Goal: Information Seeking & Learning: Learn about a topic

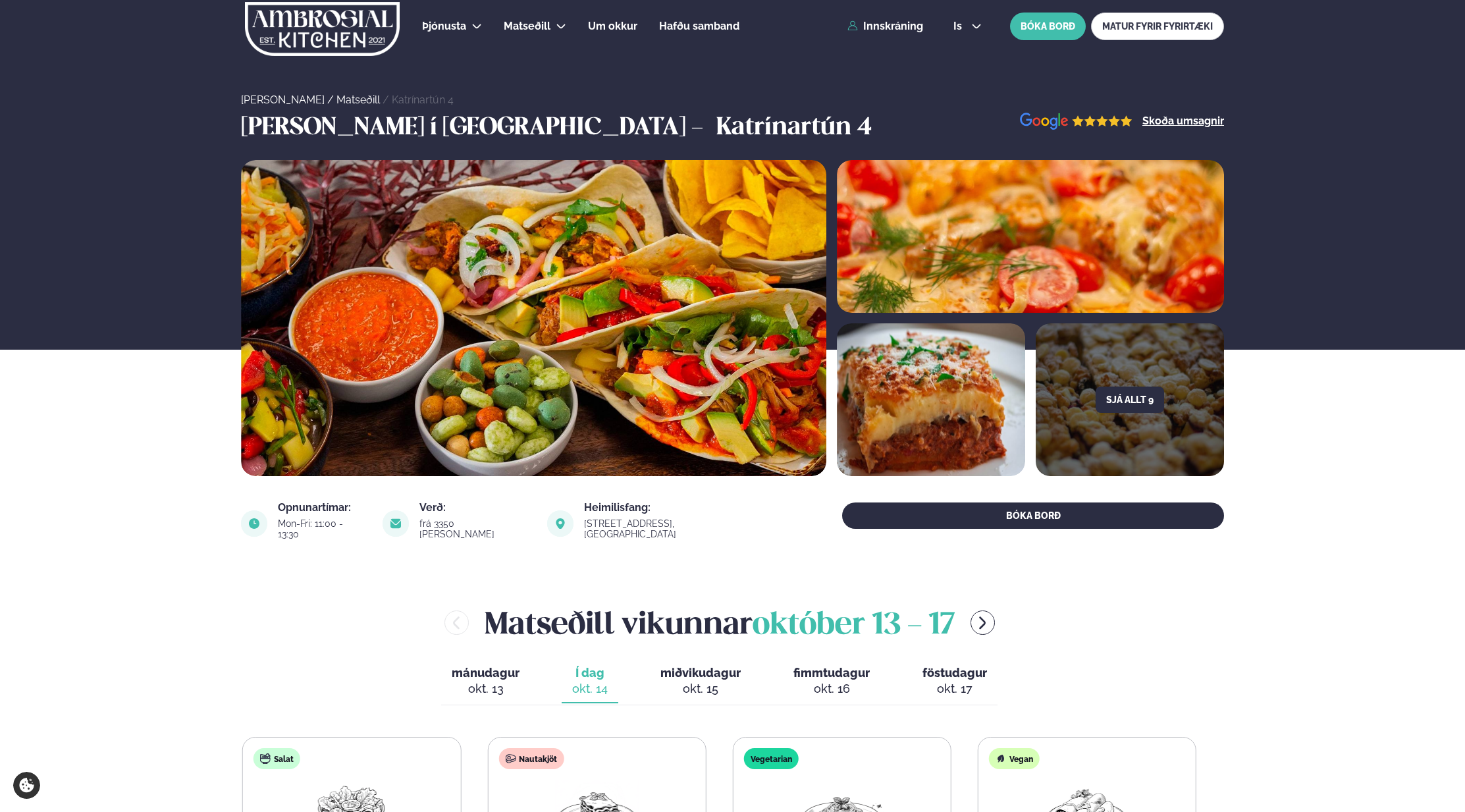
scroll to position [527, 0]
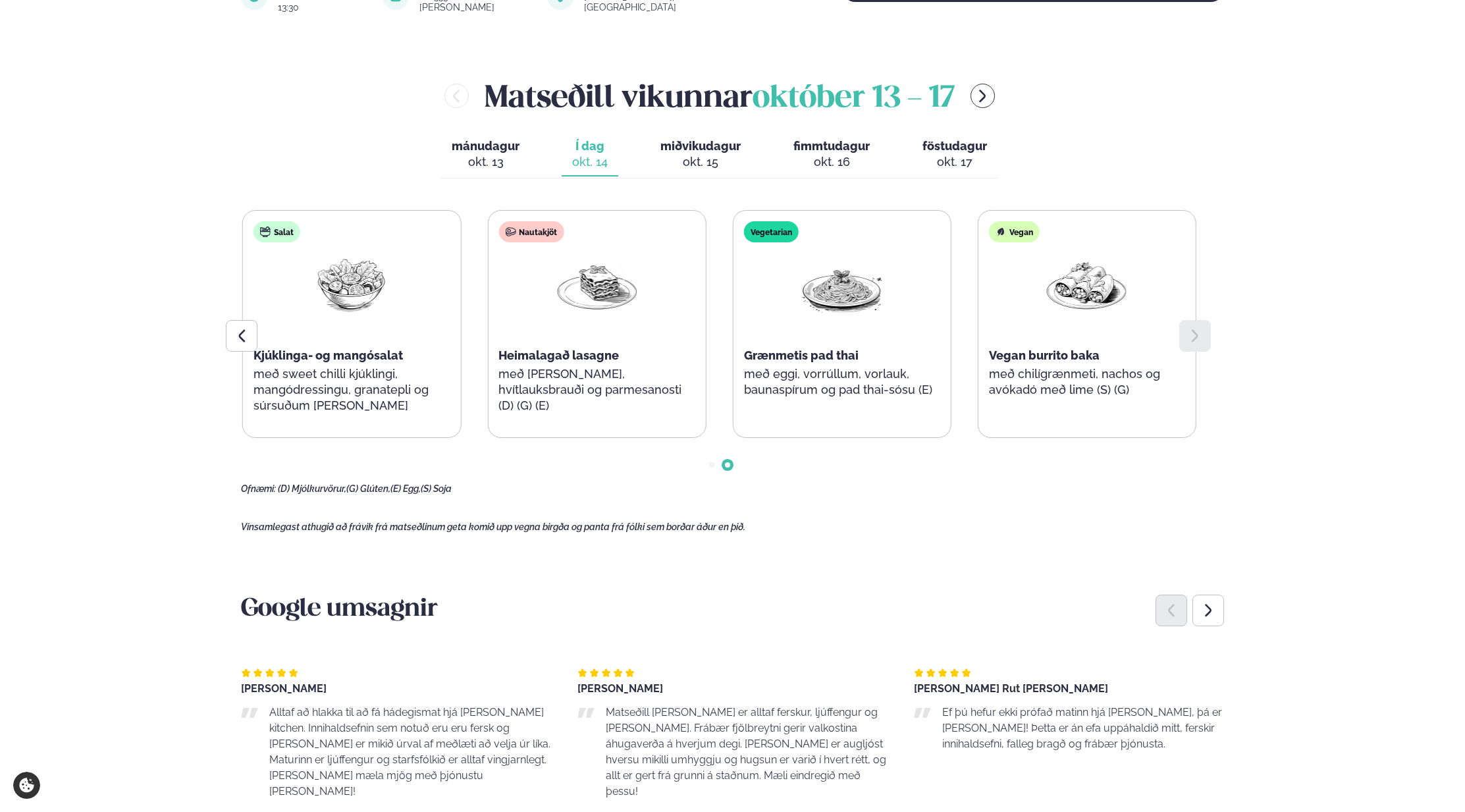
click at [713, 457] on div at bounding box center [720, 454] width 957 height 32
click at [710, 463] on span "Go to slide 1" at bounding box center [711, 465] width 5 height 5
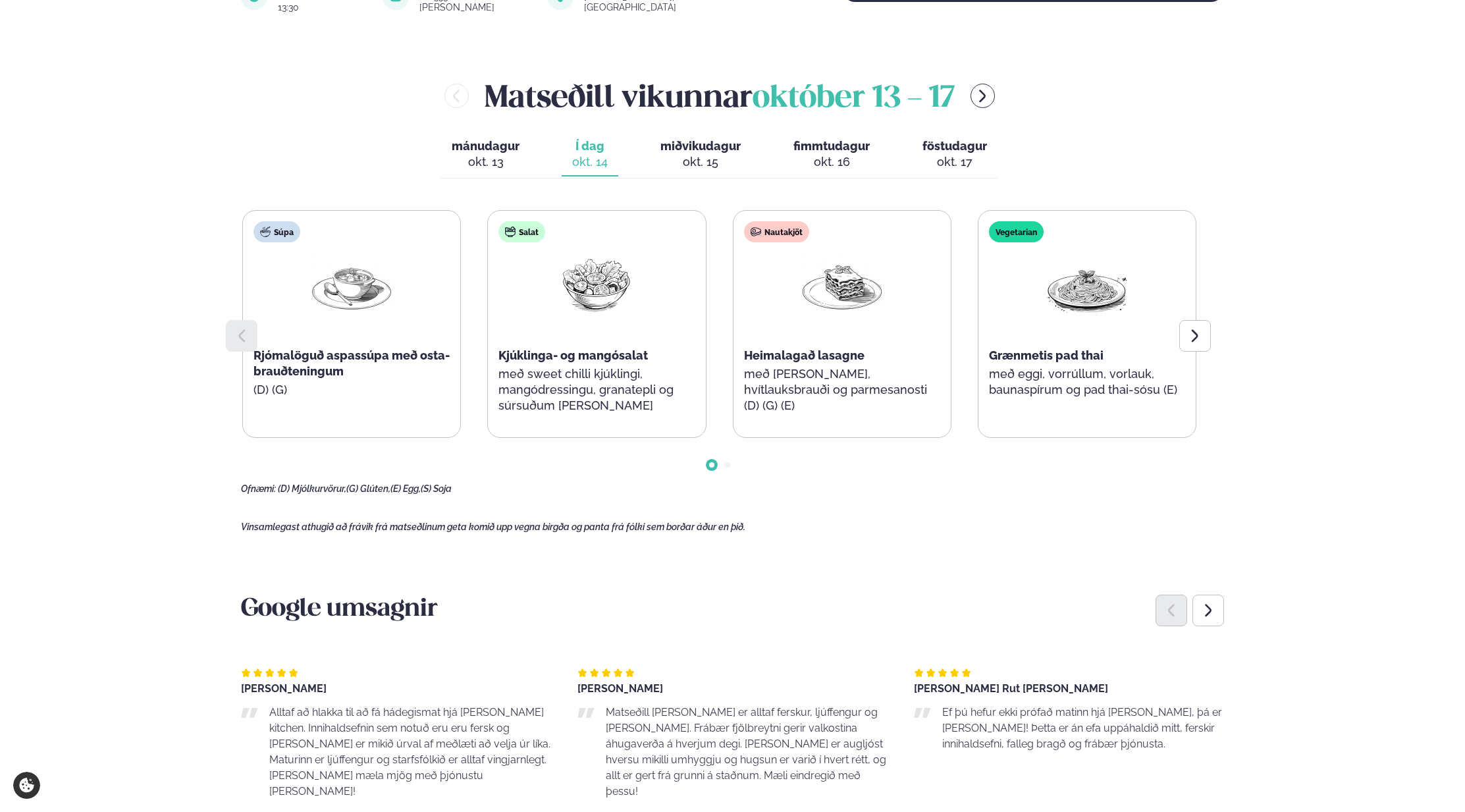
click at [726, 463] on span "Go to slide 2" at bounding box center [727, 465] width 5 height 5
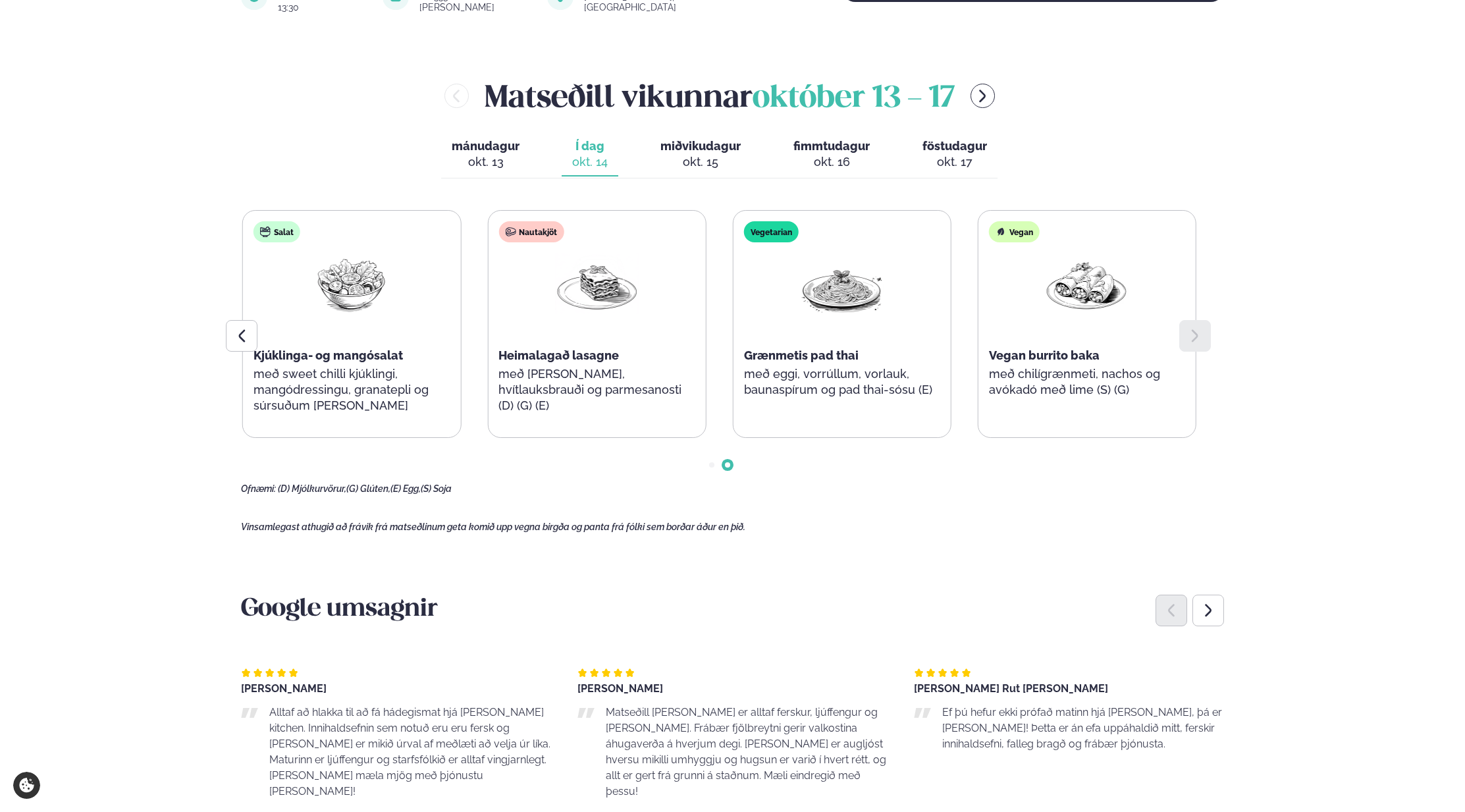
click at [713, 463] on span "Go to slide 1" at bounding box center [711, 465] width 5 height 5
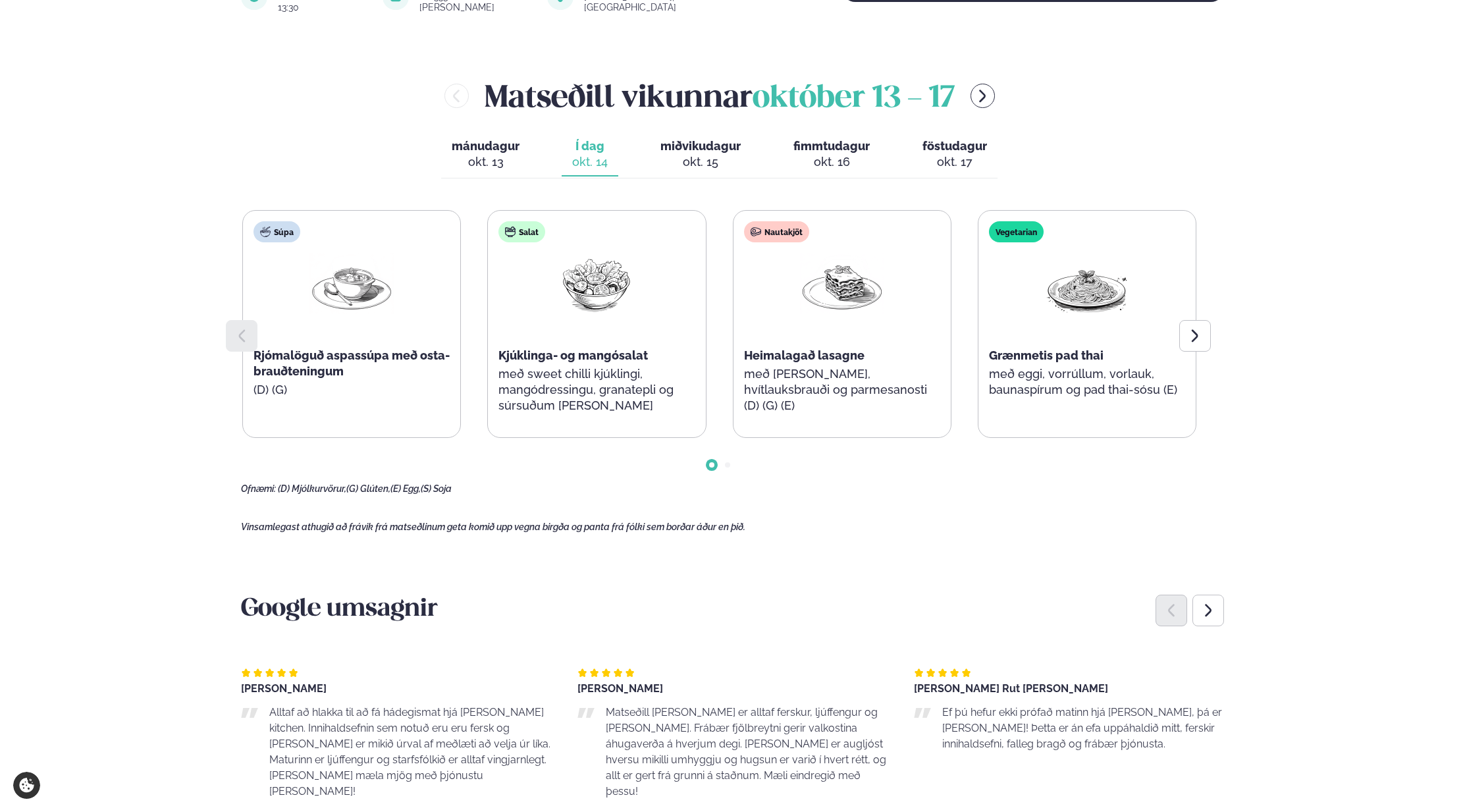
click at [729, 463] on span "Go to slide 2" at bounding box center [727, 465] width 5 height 5
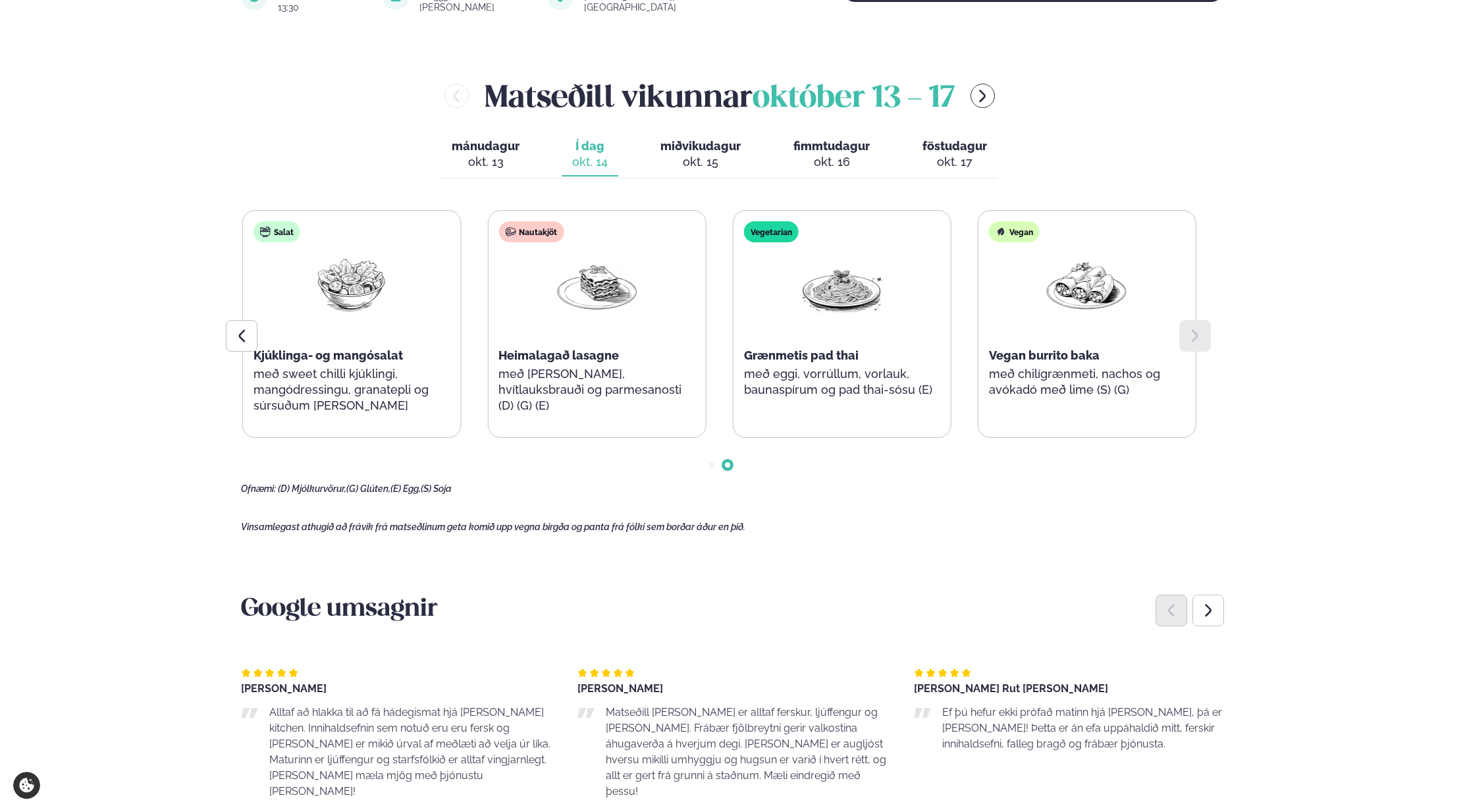
click at [709, 456] on div at bounding box center [720, 454] width 957 height 32
click at [714, 463] on span "Go to slide 1" at bounding box center [711, 465] width 5 height 5
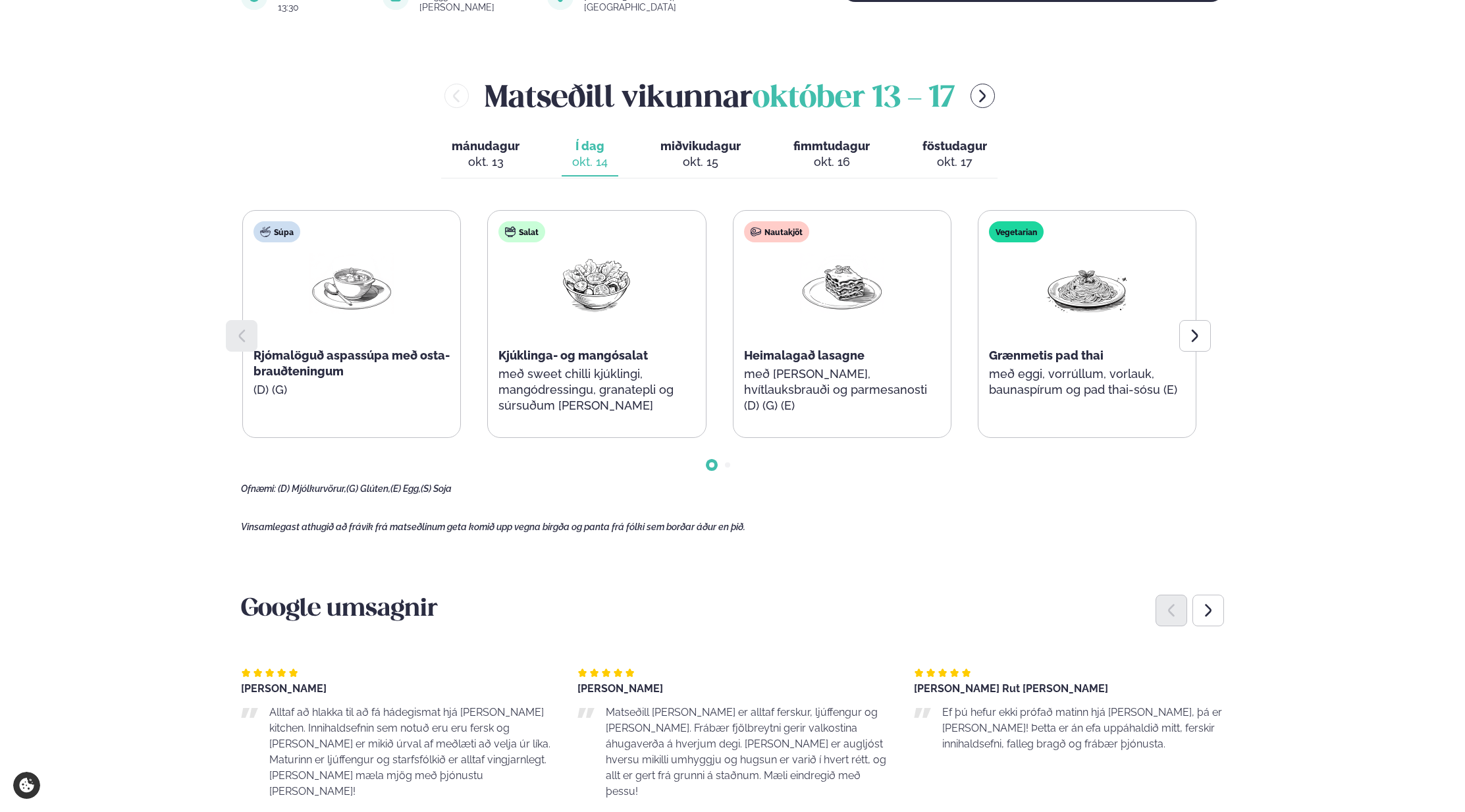
click at [730, 463] on span "Go to slide 2" at bounding box center [727, 465] width 5 height 5
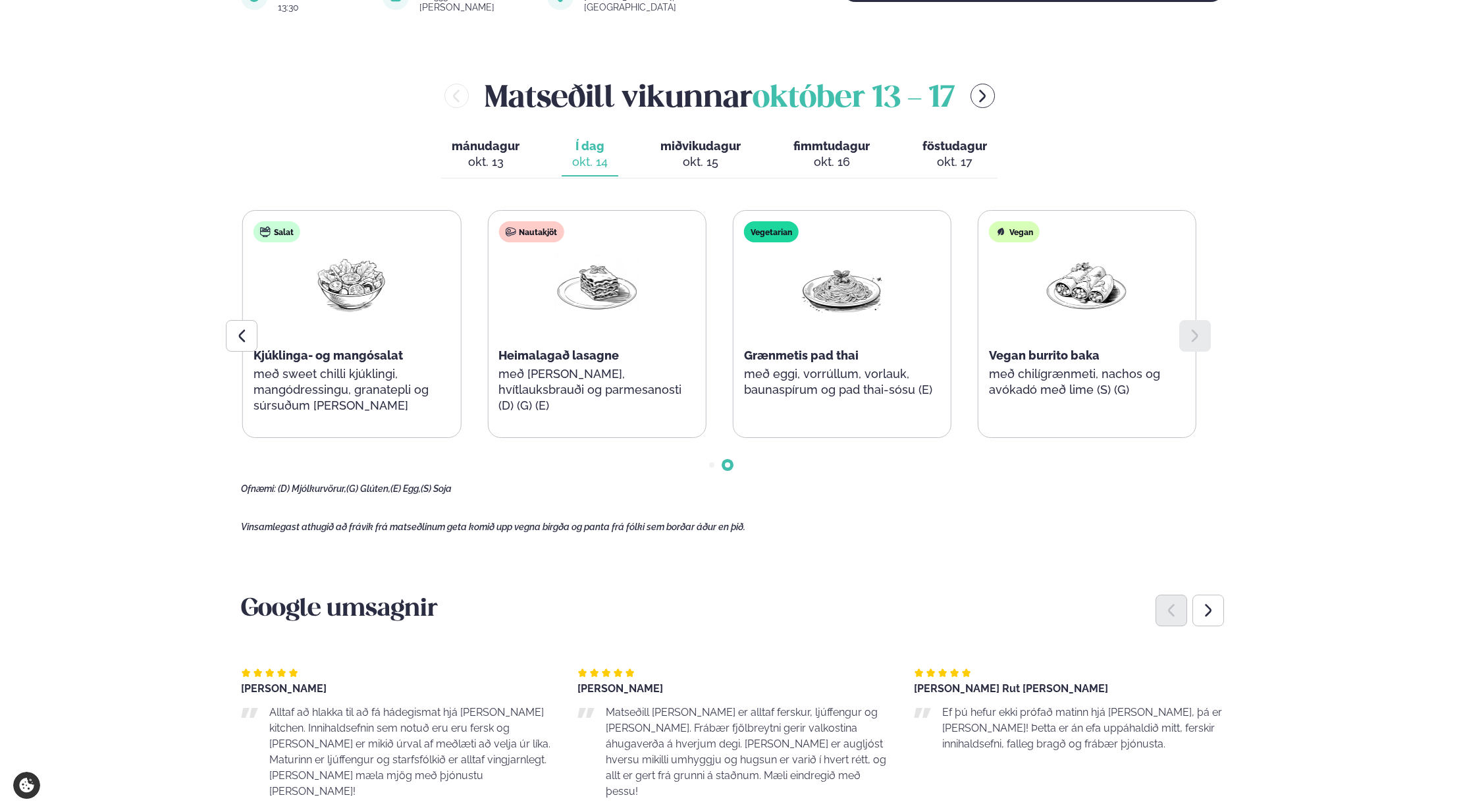
click at [714, 463] on span "Go to slide 1" at bounding box center [711, 465] width 5 height 5
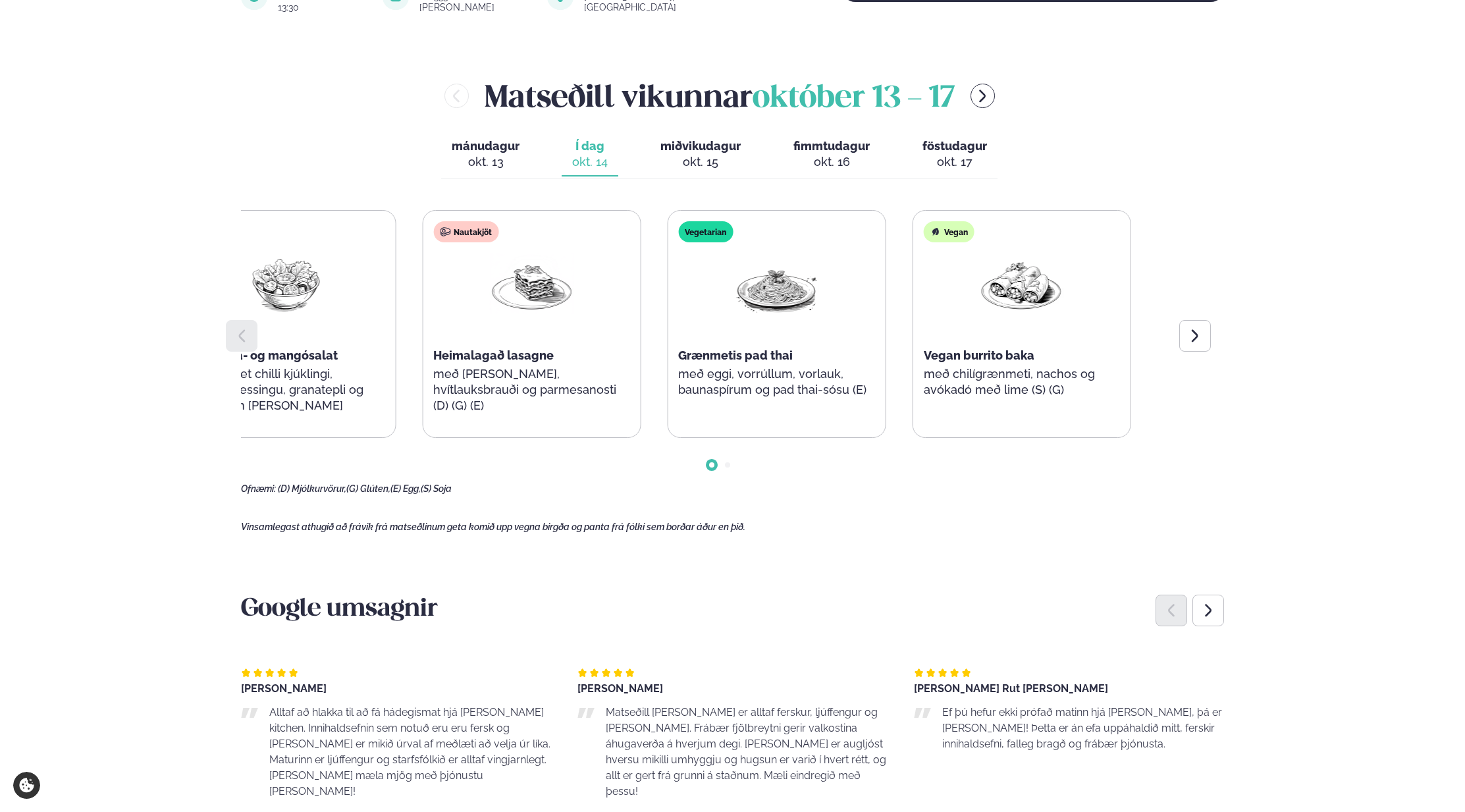
click at [434, 370] on p "með [PERSON_NAME], hvítlauksbrauði og parmesanosti (D) (G) (E)" at bounding box center [531, 390] width 196 height 47
click at [274, 381] on div "Súpa Rjómalöguð aspassúpa með osta-brauðteningum (D) (G) Salat Kjúklinga- og ma…" at bounding box center [404, 323] width 954 height 227
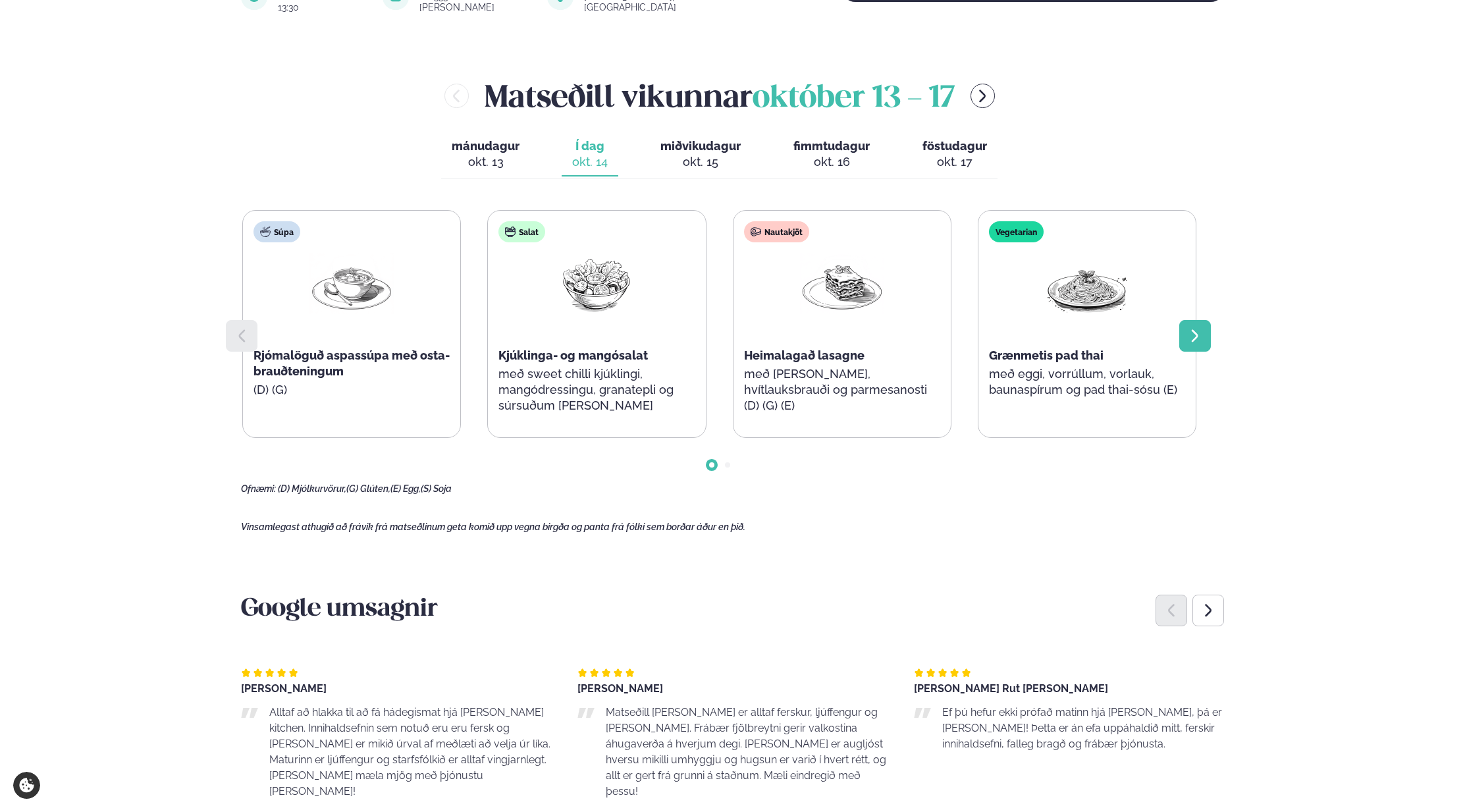
click at [1204, 330] on div at bounding box center [1195, 336] width 32 height 31
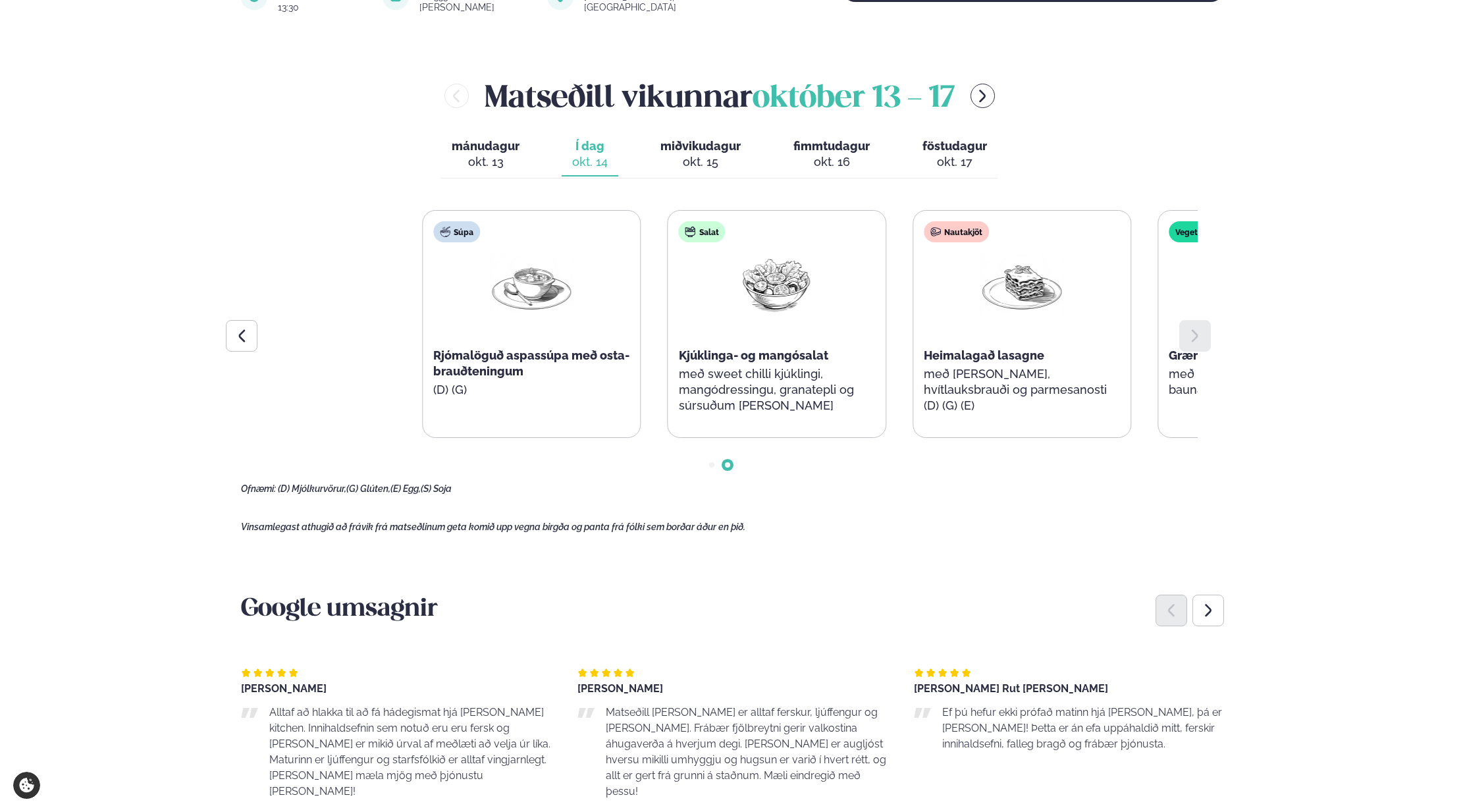
click at [1313, 359] on div "Þjónusta Hádegismatur fyrir fyrirtæki Fyrirtækja veitingar Einkapartý Matseðill…" at bounding box center [732, 691] width 1465 height 2435
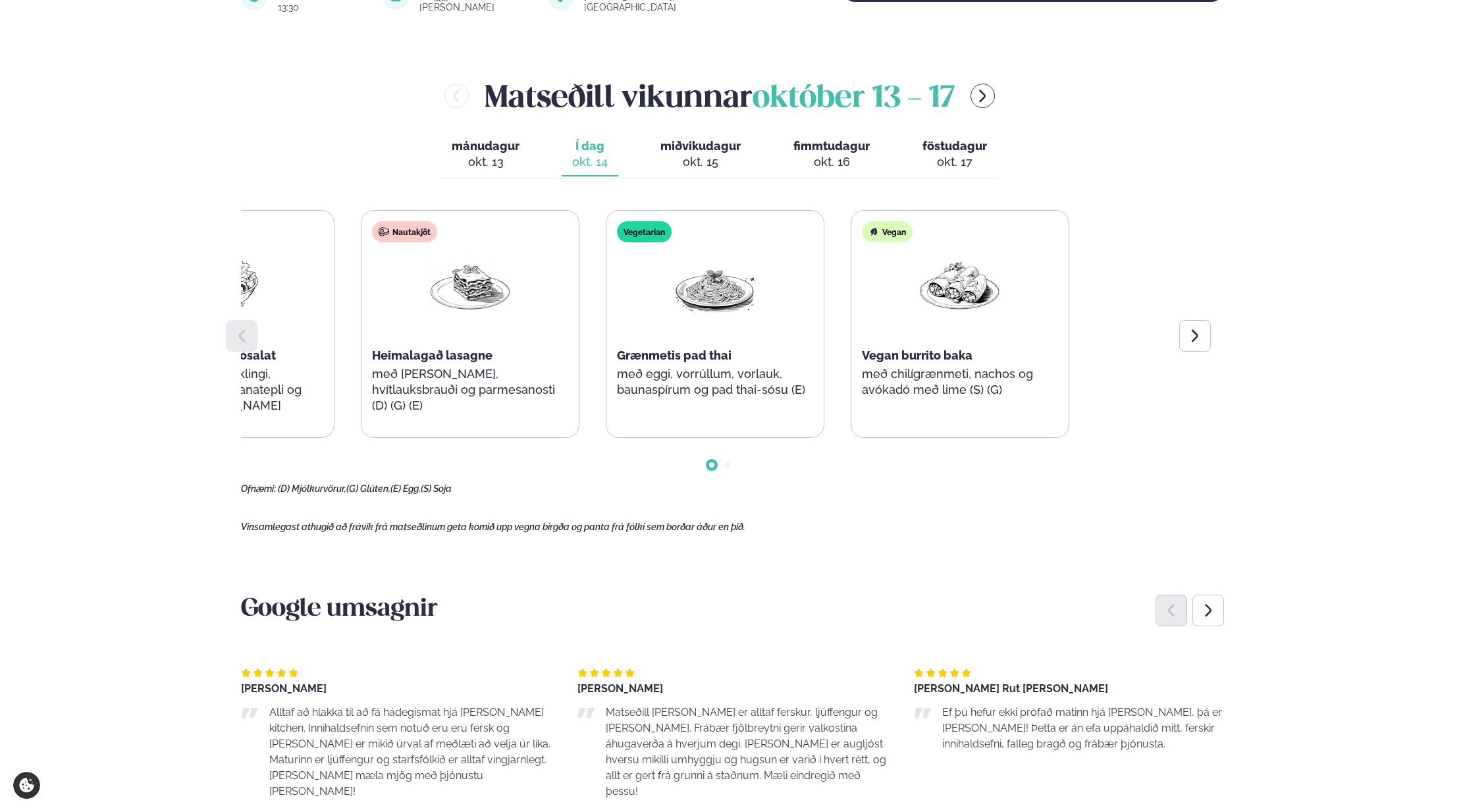
click at [373, 348] on div "Súpa Rjómalöguð aspassúpa með osta-brauðteningum (D) (G) Salat Kjúklinga- og ma…" at bounding box center [347, 323] width 954 height 227
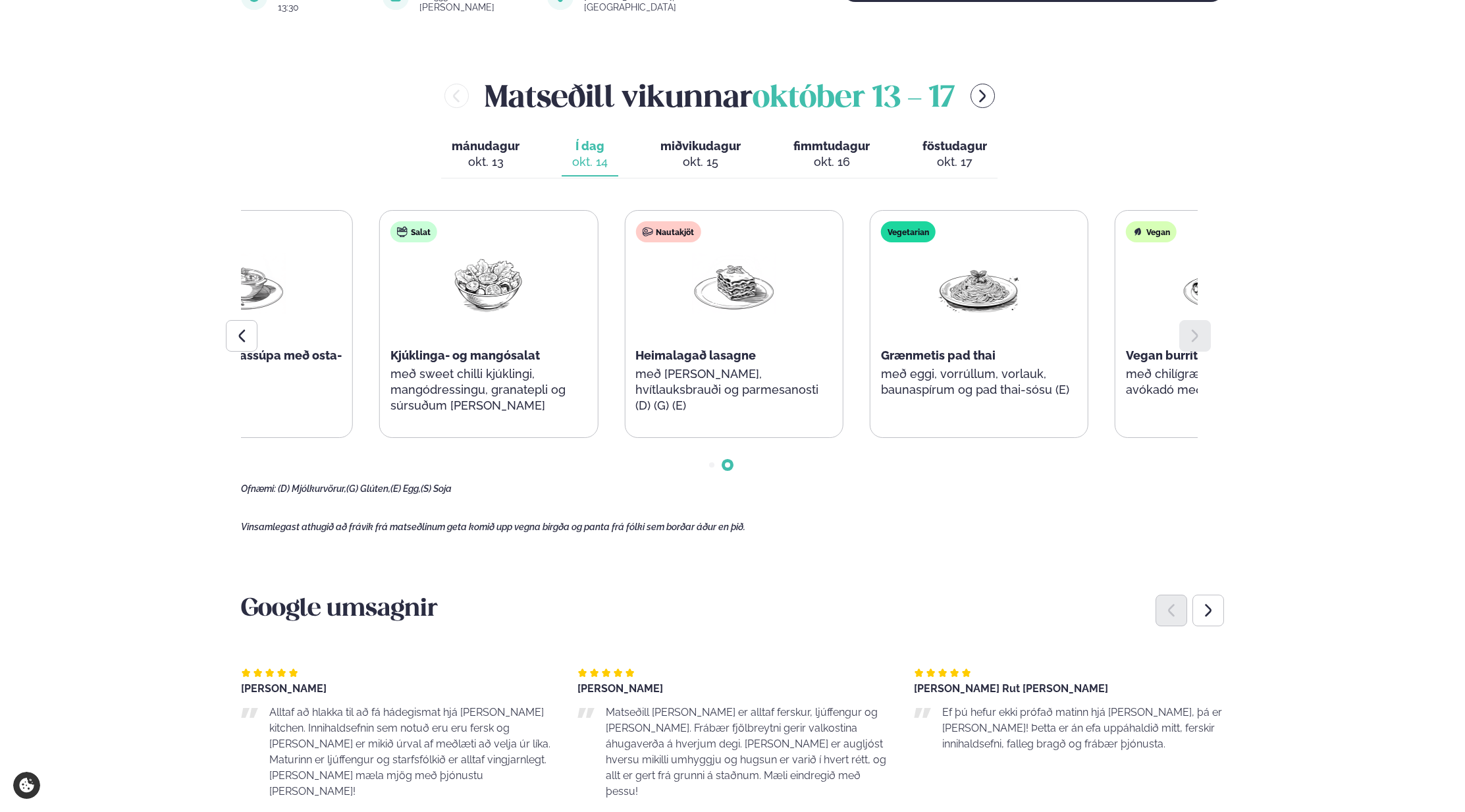
click at [1311, 346] on div "Þjónusta Hádegismatur fyrir fyrirtæki Fyrirtækja veitingar Einkapartý Matseðill…" at bounding box center [732, 691] width 1465 height 2435
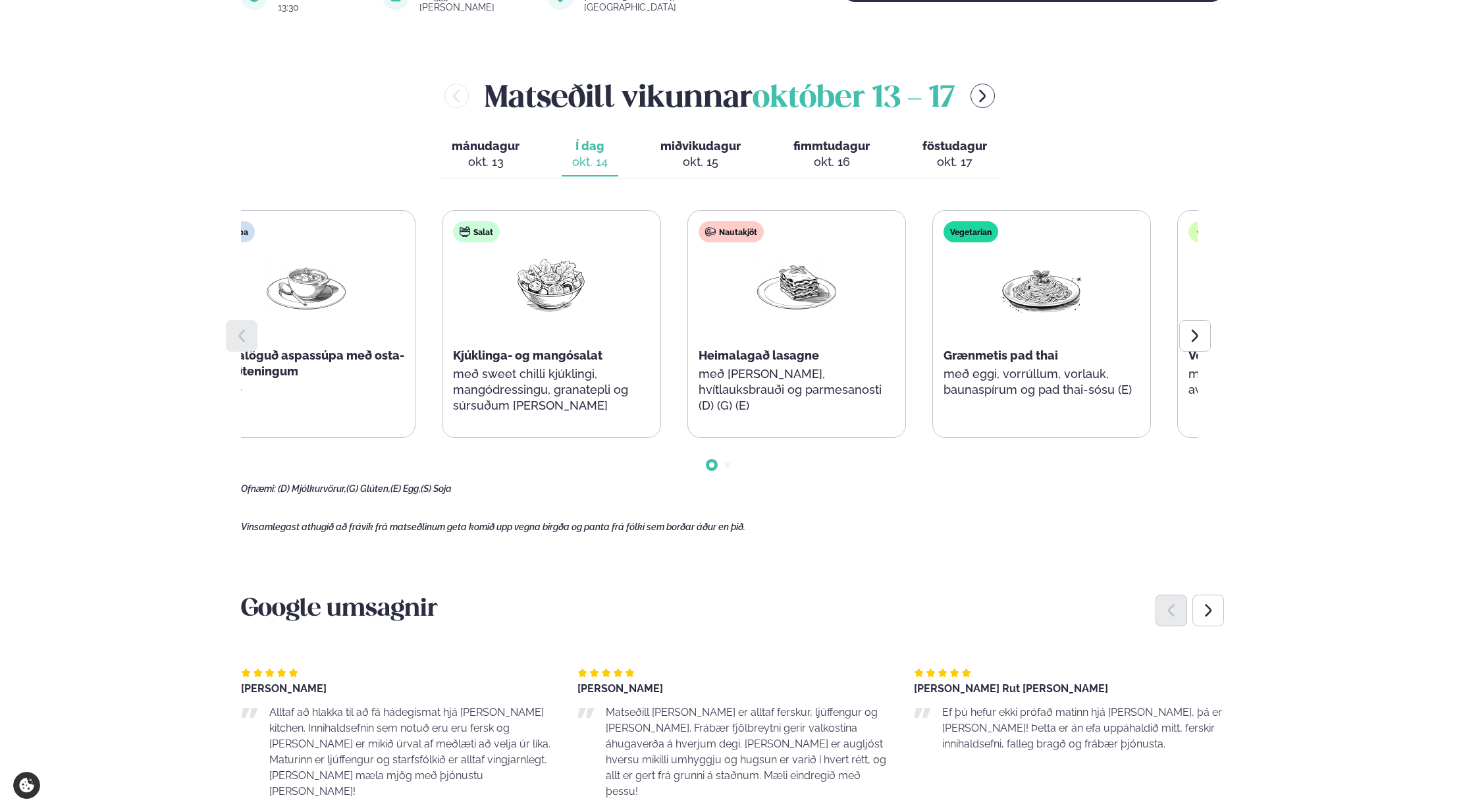
click at [274, 340] on div "Súpa Rjómalöguð aspassúpa með osta-brauðteningum (D) (G) Salat Kjúklinga- og ma…" at bounding box center [673, 323] width 954 height 227
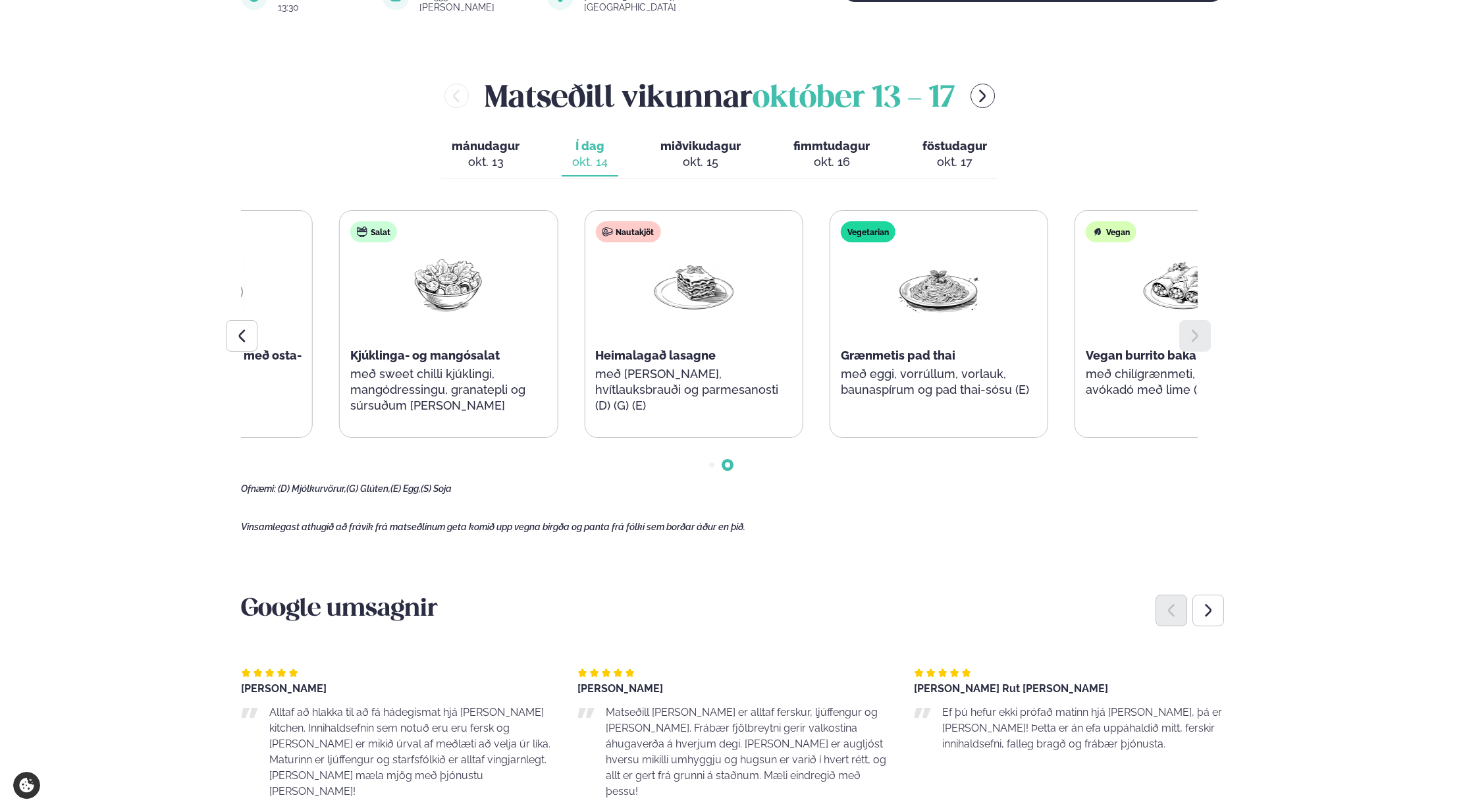
click at [1331, 356] on div "Þjónusta Hádegismatur fyrir fyrirtæki Fyrirtækja veitingar Einkapartý Matseðill…" at bounding box center [732, 691] width 1465 height 2435
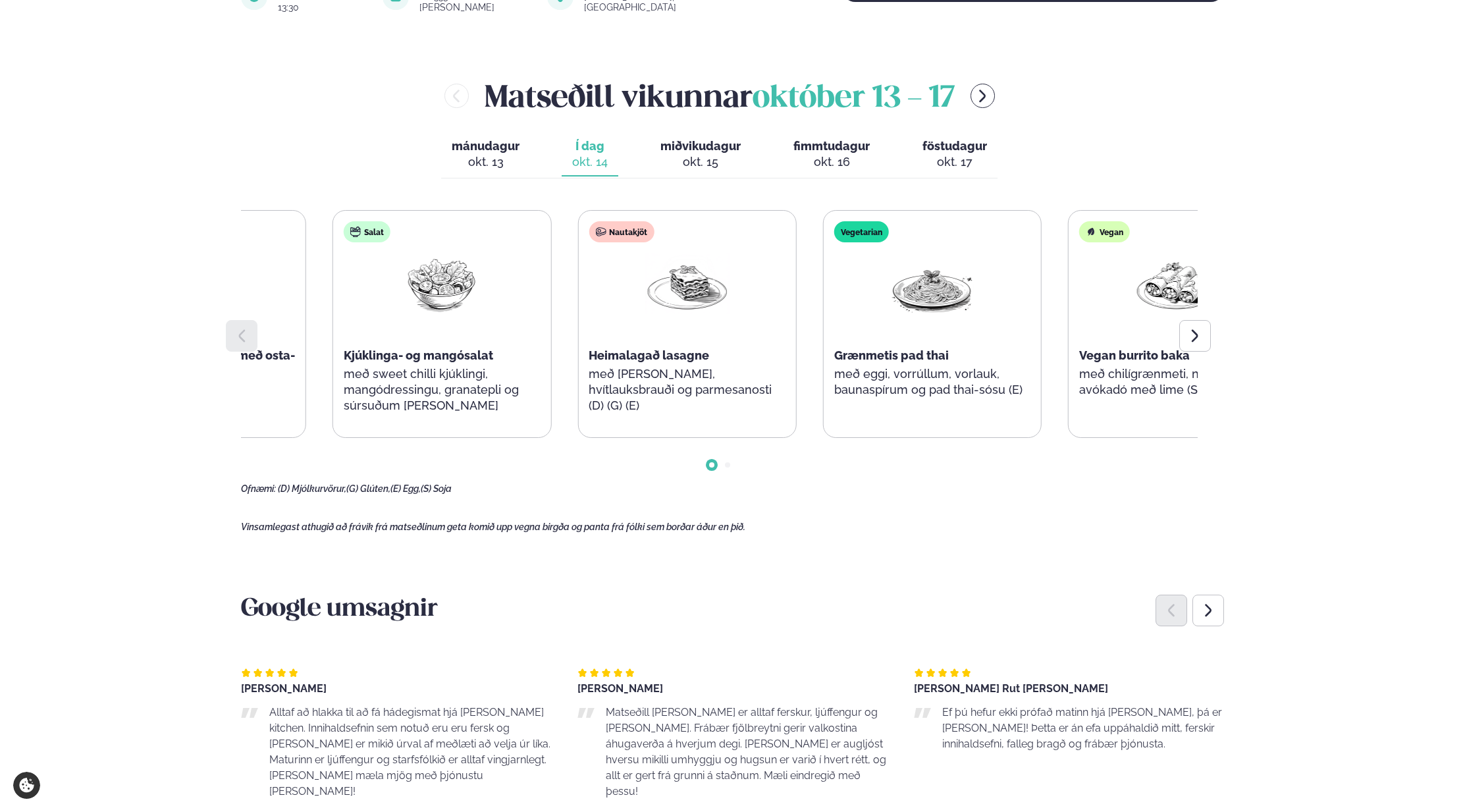
click at [287, 351] on div "Súpa Rjómalöguð aspassúpa með osta-brauðteningum (D) (G) Salat Kjúklinga- og ma…" at bounding box center [564, 323] width 954 height 227
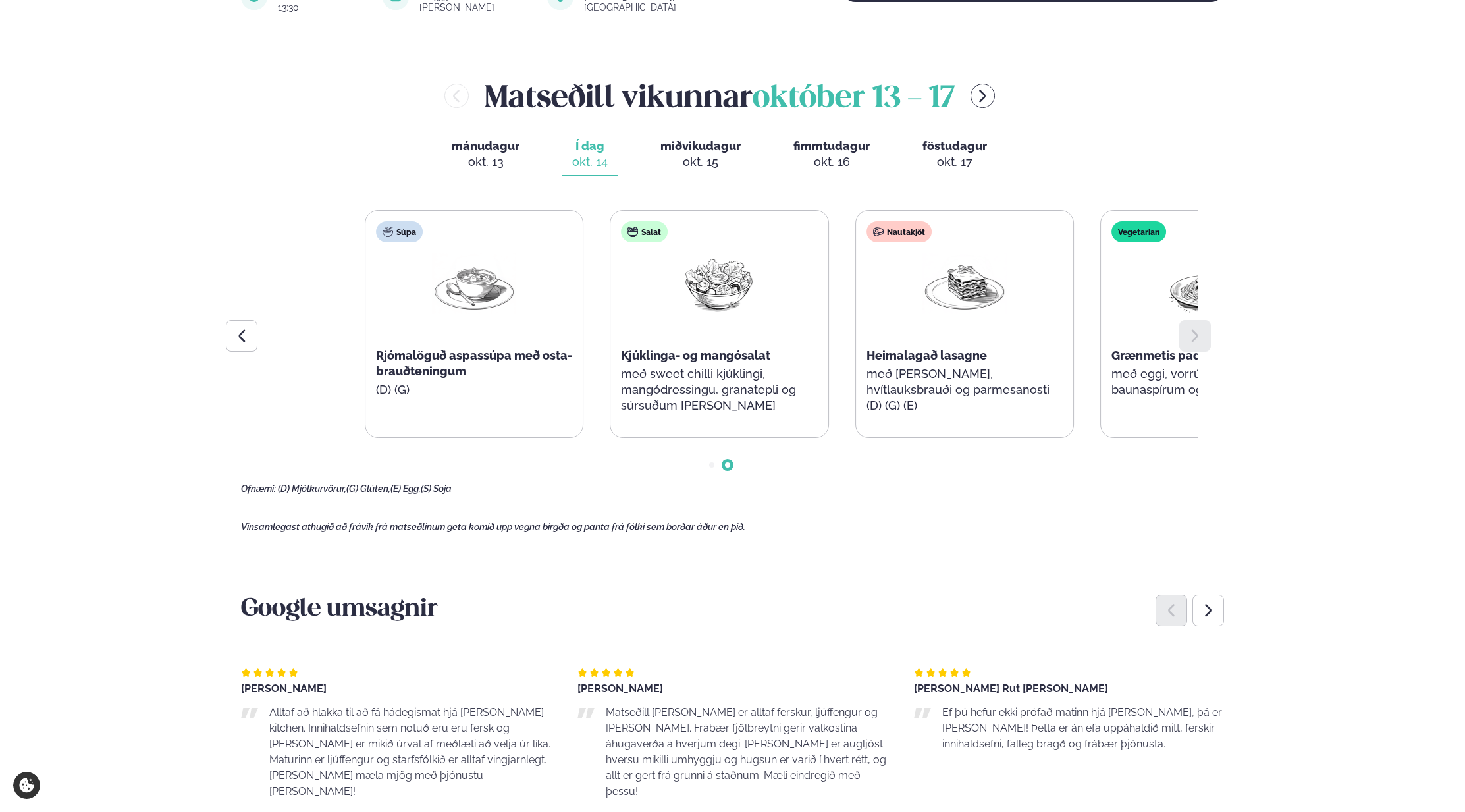
click at [1159, 361] on div "Súpa Rjómalöguð aspassúpa með osta-brauðteningum (D) (G) Salat Kjúklinga- og ma…" at bounding box center [842, 323] width 954 height 227
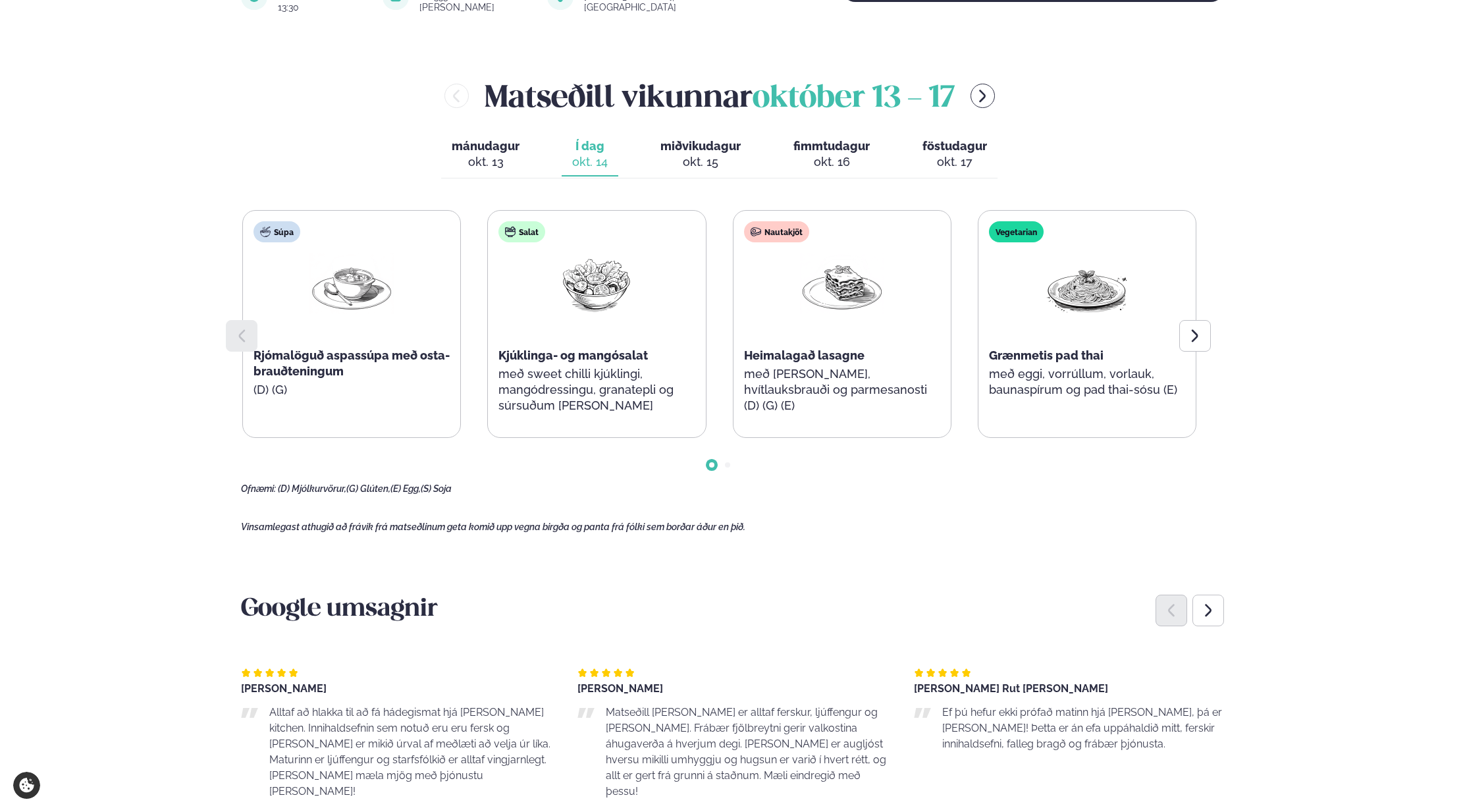
click at [236, 352] on main "[PERSON_NAME] / Matseðill / Katrínartún 4 [PERSON_NAME] í [GEOGRAPHIC_DATA] - K…" at bounding box center [732, 555] width 1062 height 2163
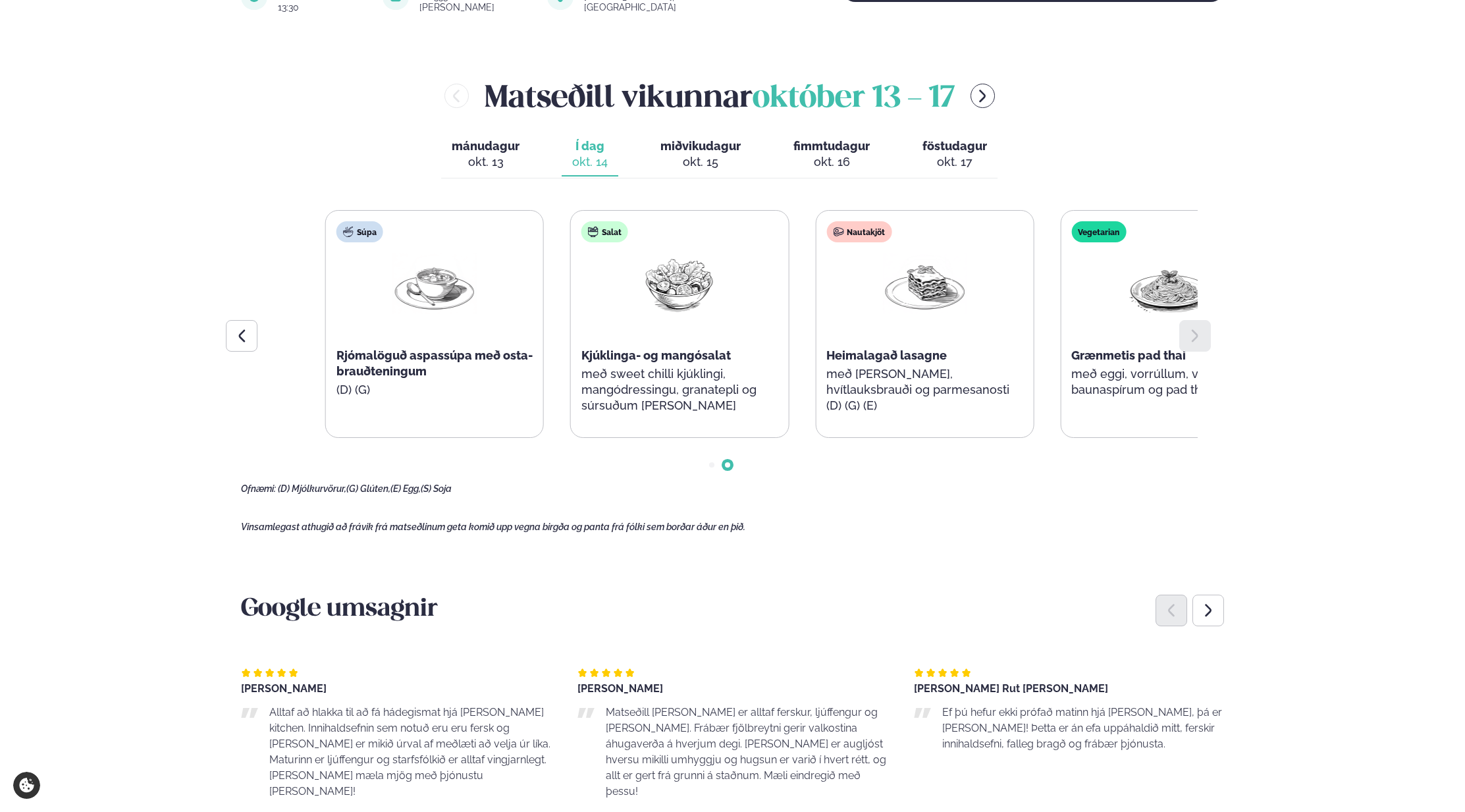
click at [1146, 351] on div "Súpa Rjómalöguð aspassúpa með osta-brauðteningum (D) (G) Salat Kjúklinga- og ma…" at bounding box center [801, 323] width 954 height 227
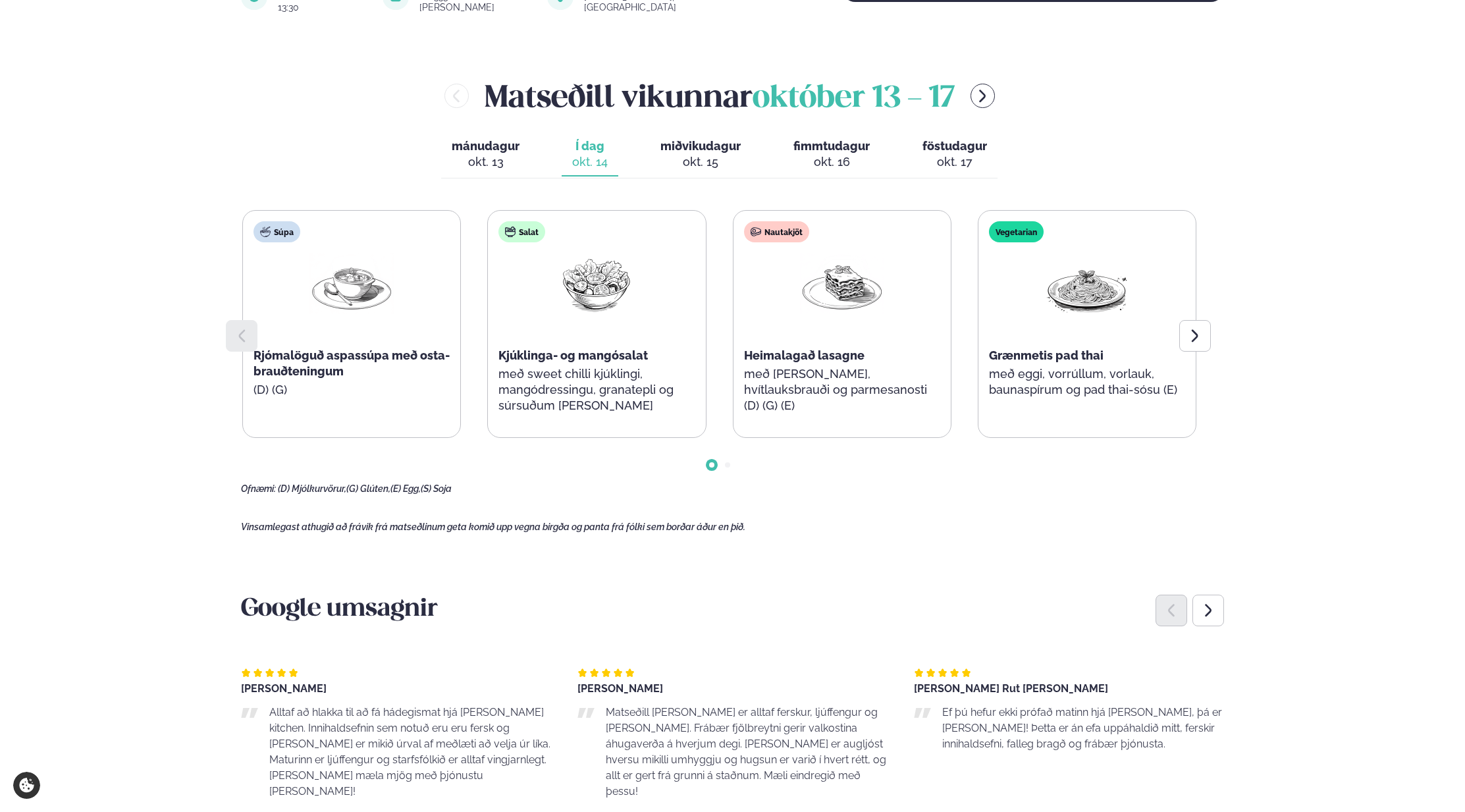
click at [160, 341] on div "Þjónusta Hádegismatur fyrir fyrirtæki Fyrirtækja veitingar Einkapartý Matseðill…" at bounding box center [732, 691] width 1465 height 2435
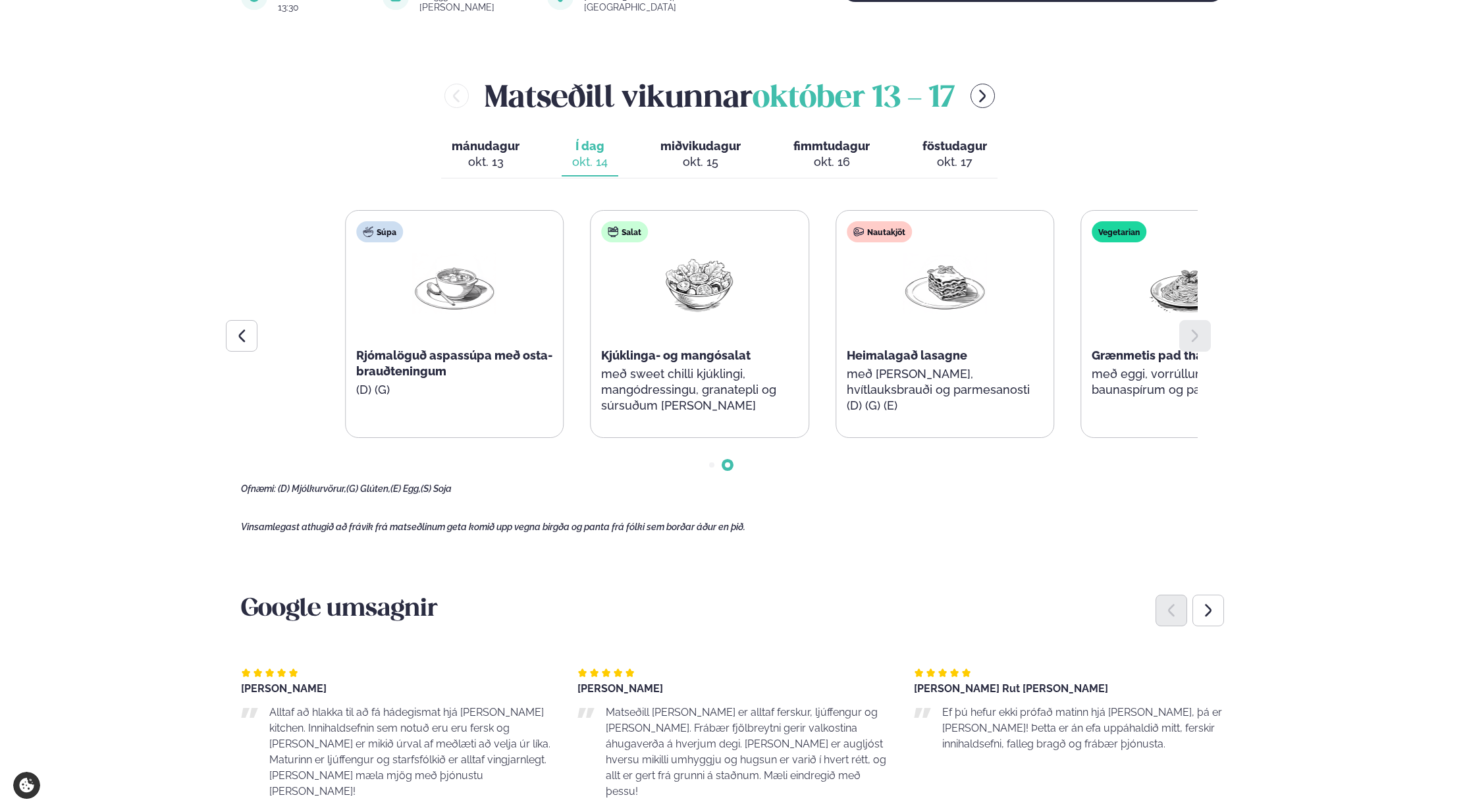
click at [1144, 343] on div "Súpa Rjómalöguð aspassúpa með osta-brauðteningum (D) (G) Salat Kjúklinga- og ma…" at bounding box center [821, 323] width 954 height 227
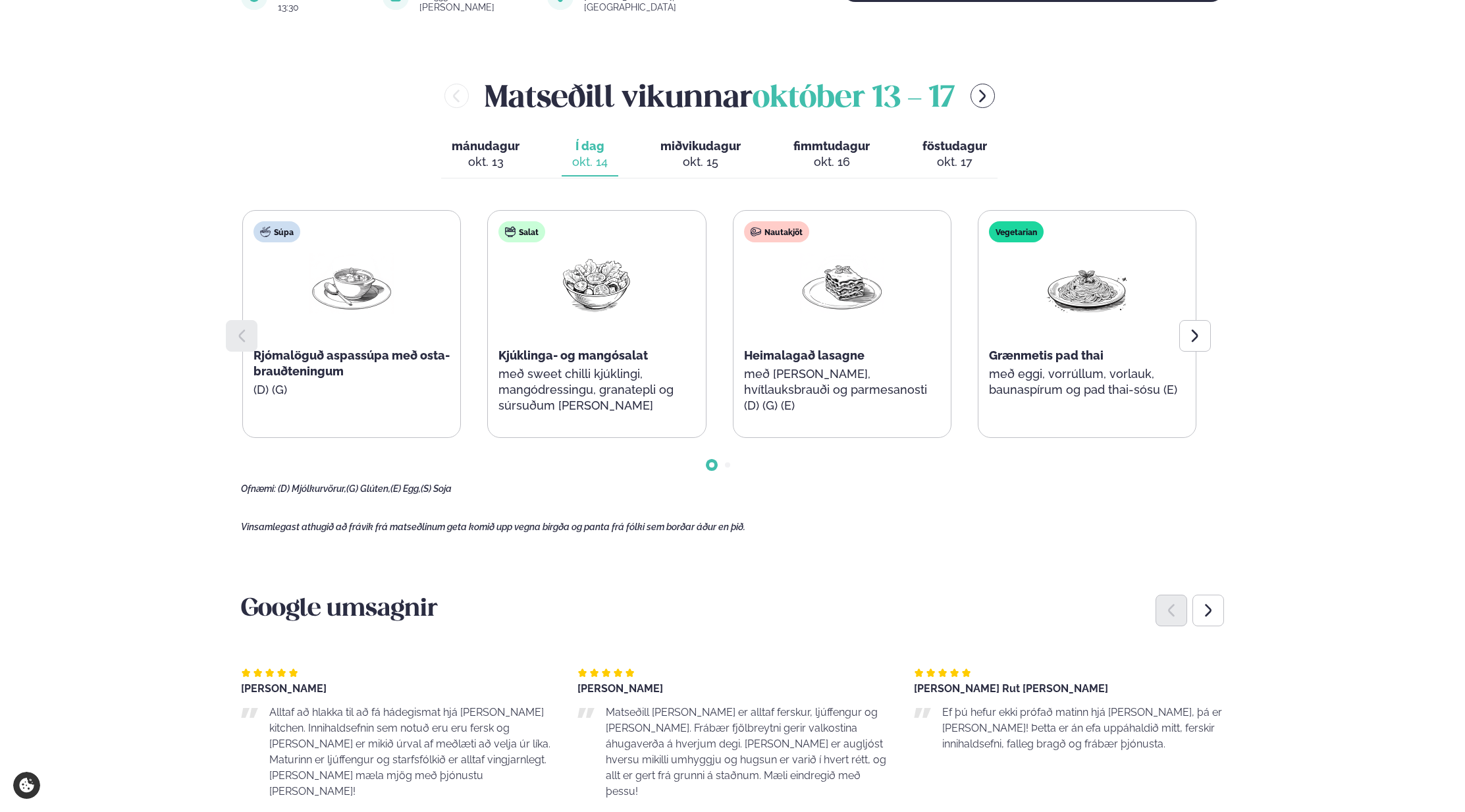
click at [114, 340] on div "Þjónusta Hádegismatur fyrir fyrirtæki Fyrirtækja veitingar Einkapartý Matseðill…" at bounding box center [732, 691] width 1465 height 2435
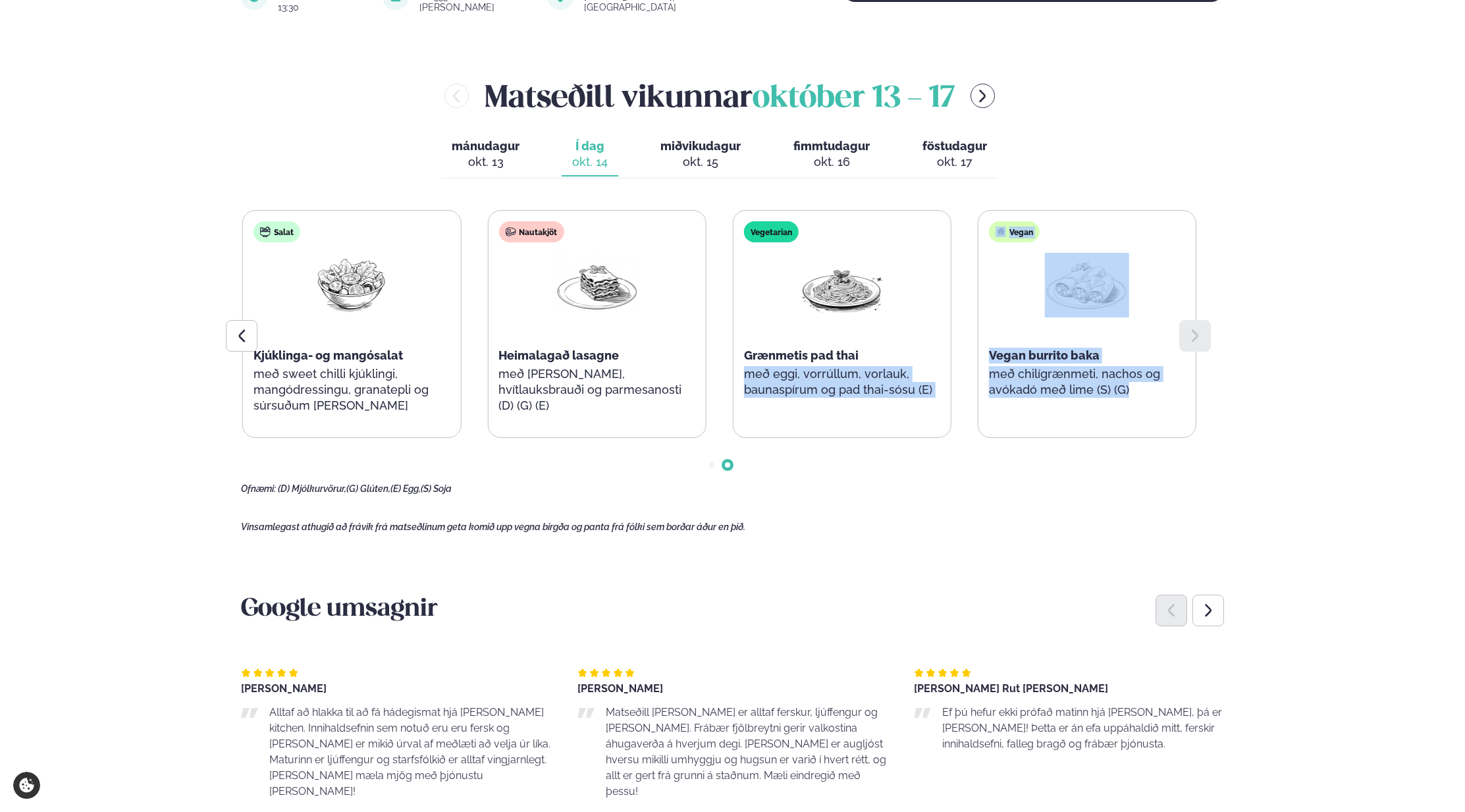
drag, startPoint x: 284, startPoint y: 333, endPoint x: 989, endPoint y: 345, distance: 705.1
click at [989, 345] on div "Súpa Rjómalöguð aspassúpa með osta-brauðteningum (D) (G) Salat Kjúklinga- og ma…" at bounding box center [720, 351] width 957 height 284
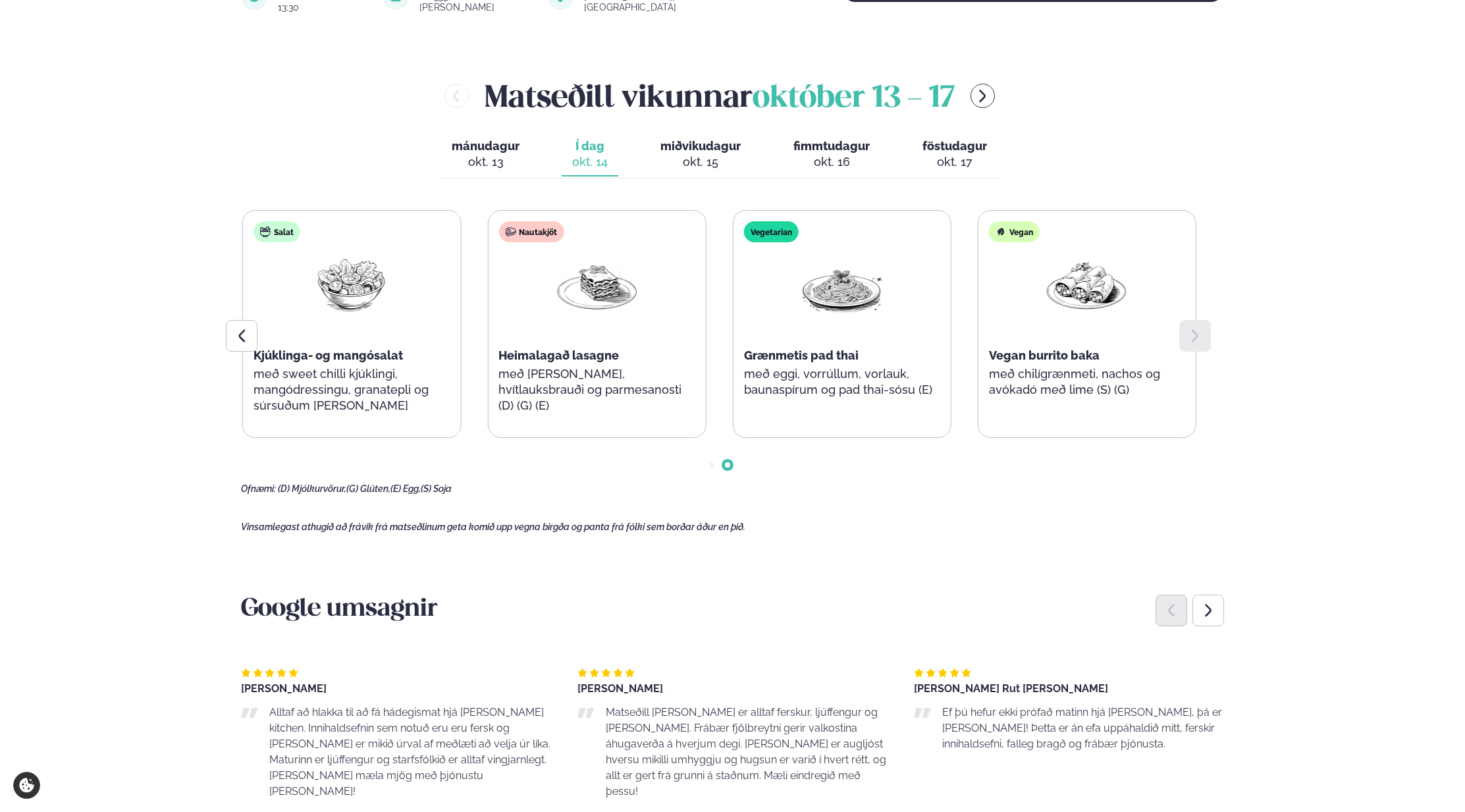
click at [864, 509] on main "[PERSON_NAME] / Matseðill / Katrínartún 4 [PERSON_NAME] í [GEOGRAPHIC_DATA] - K…" at bounding box center [732, 555] width 1062 height 2163
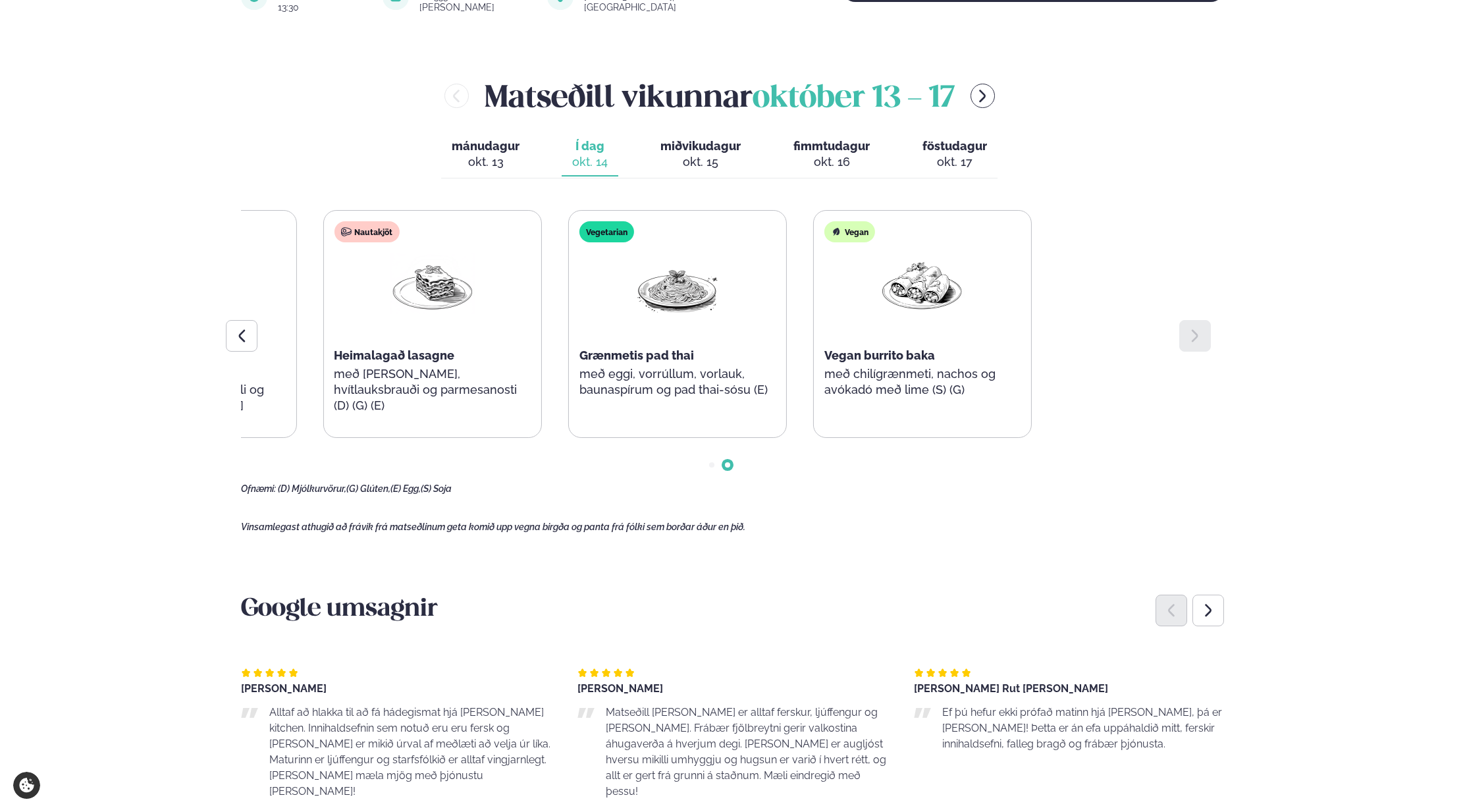
click at [316, 367] on div "Súpa Rjómalöguð aspassúpa með osta-brauðteningum (D) (G) Salat Kjúklinga- og ma…" at bounding box center [309, 323] width 954 height 227
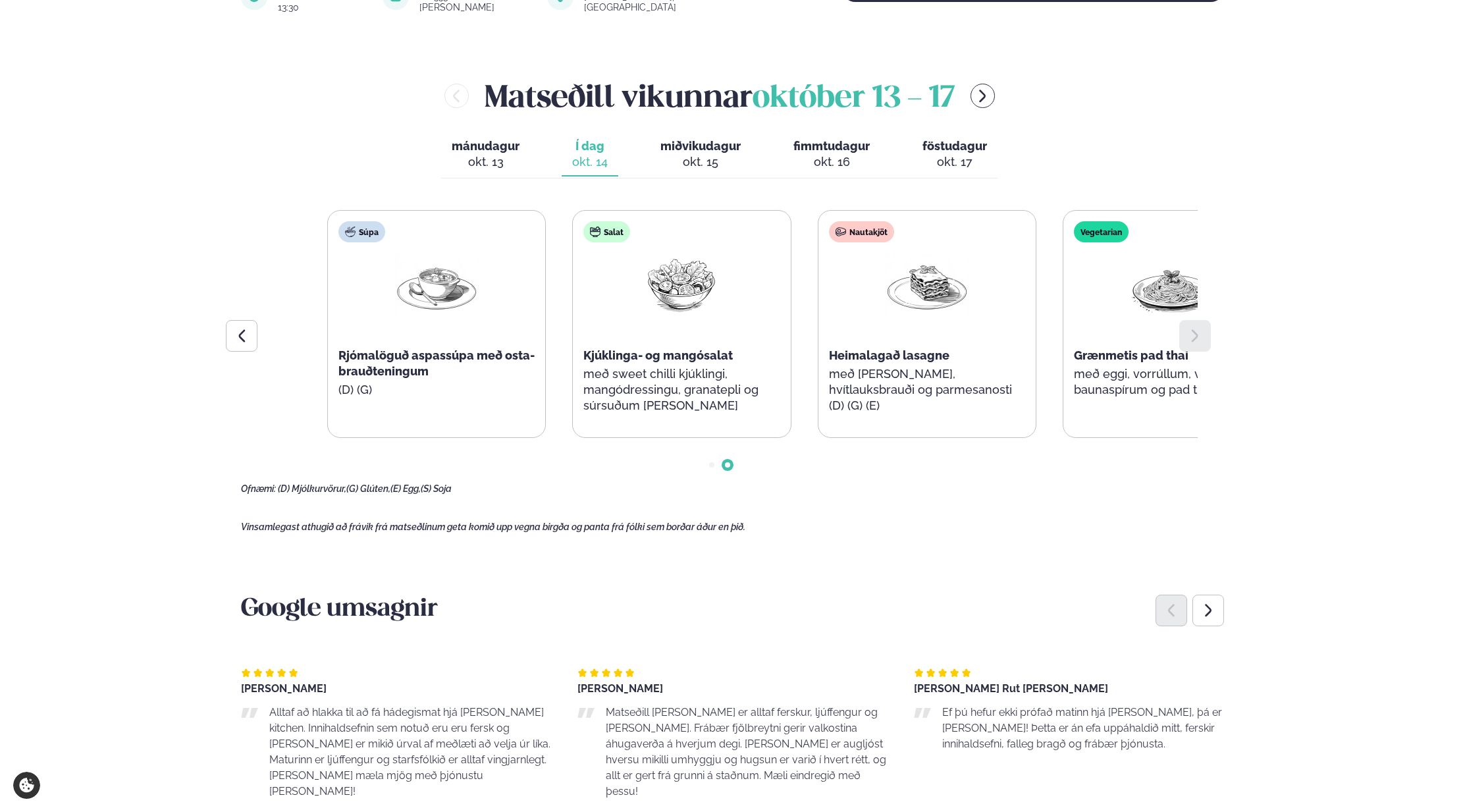
click at [990, 391] on div "Súpa Rjómalöguð aspassúpa með osta-brauðteningum (D) (G) Salat Kjúklinga- og ma…" at bounding box center [803, 323] width 954 height 227
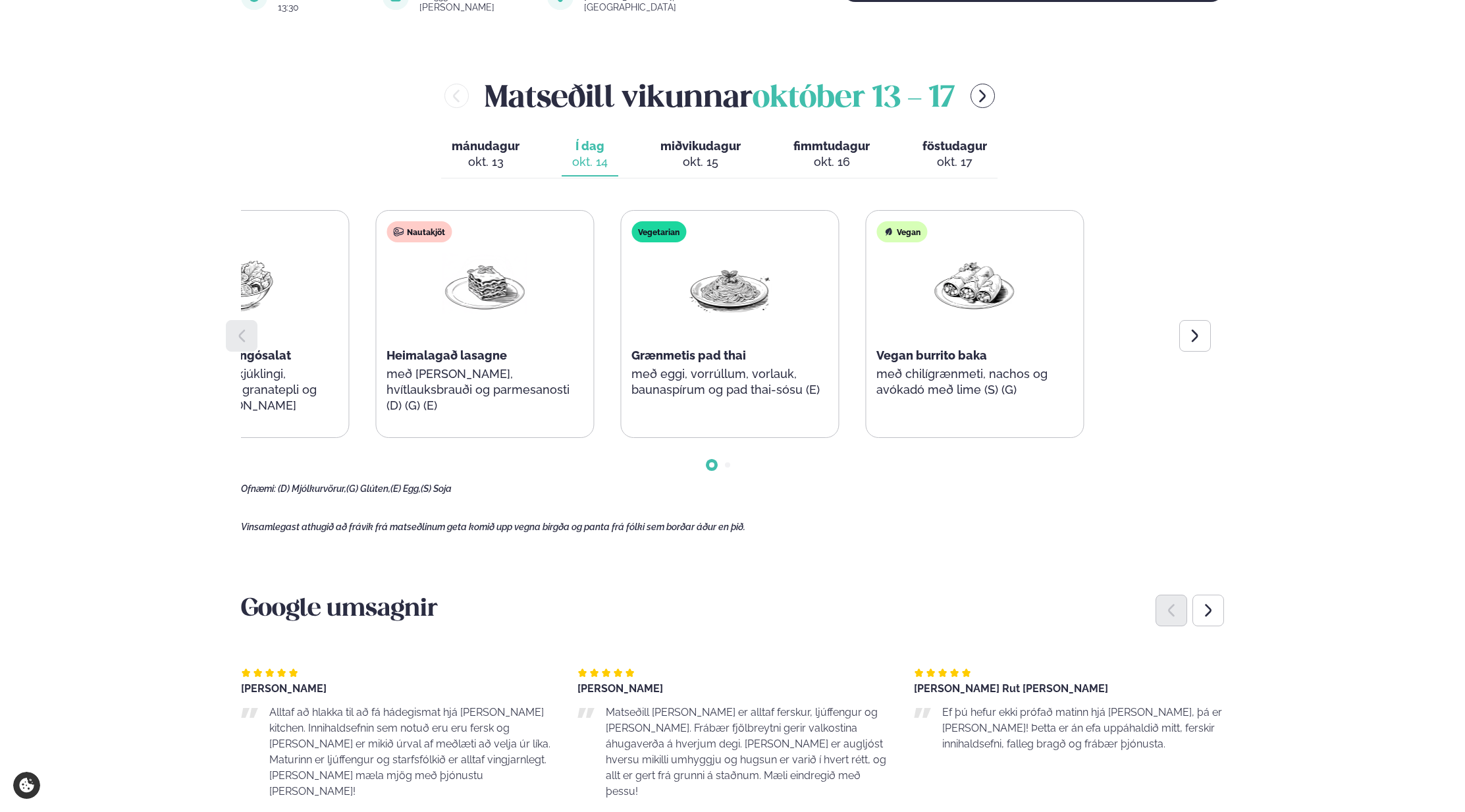
click at [395, 379] on div "Nautakjöt Heimalagað lasagne með [PERSON_NAME], hvítlauksbrauði og parmesanosti…" at bounding box center [484, 324] width 218 height 226
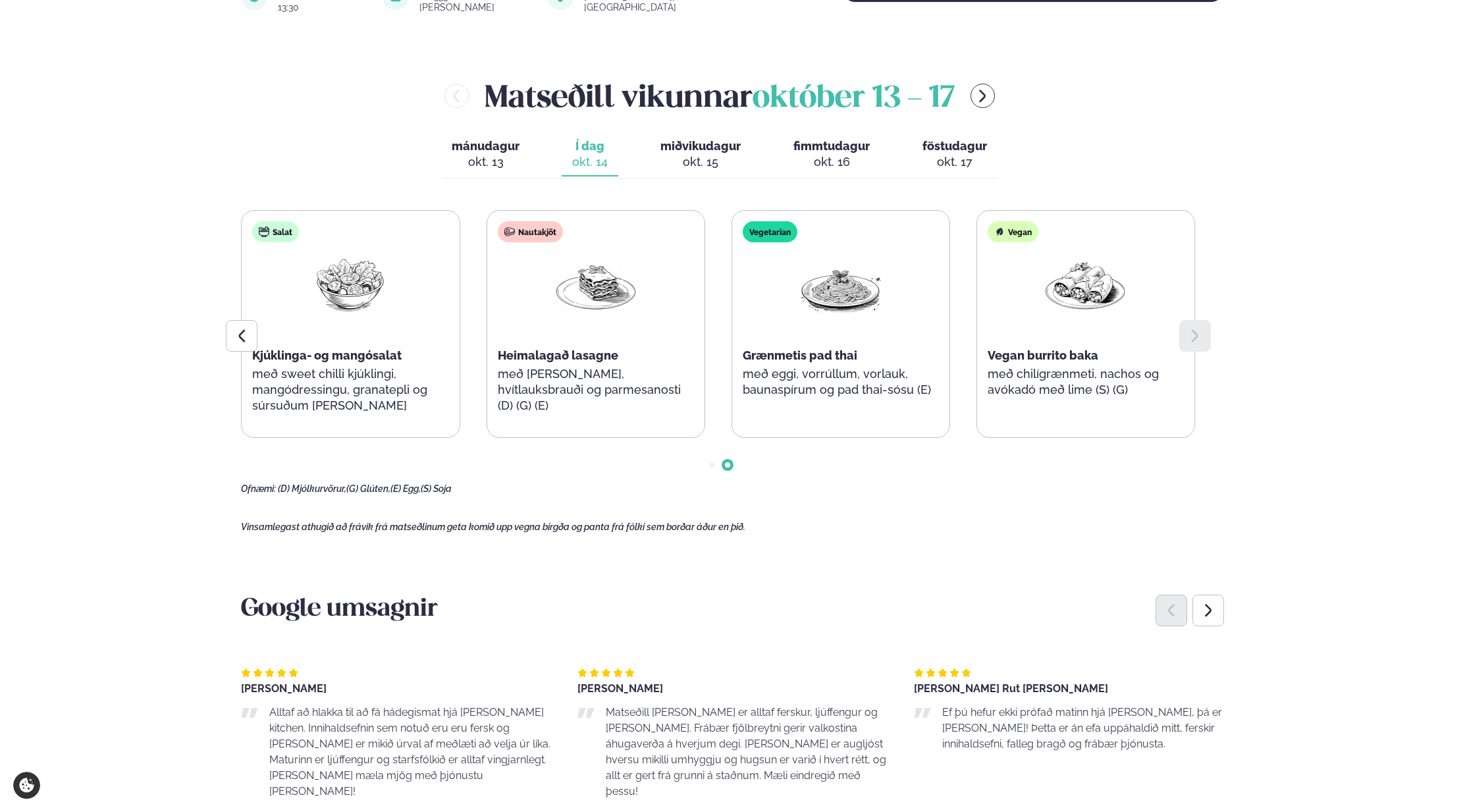
click at [886, 385] on div "Súpa Rjómalöguð aspassúpa með osta-brauðteningum (D) (G) Salat Kjúklinga- og ma…" at bounding box center [473, 323] width 954 height 227
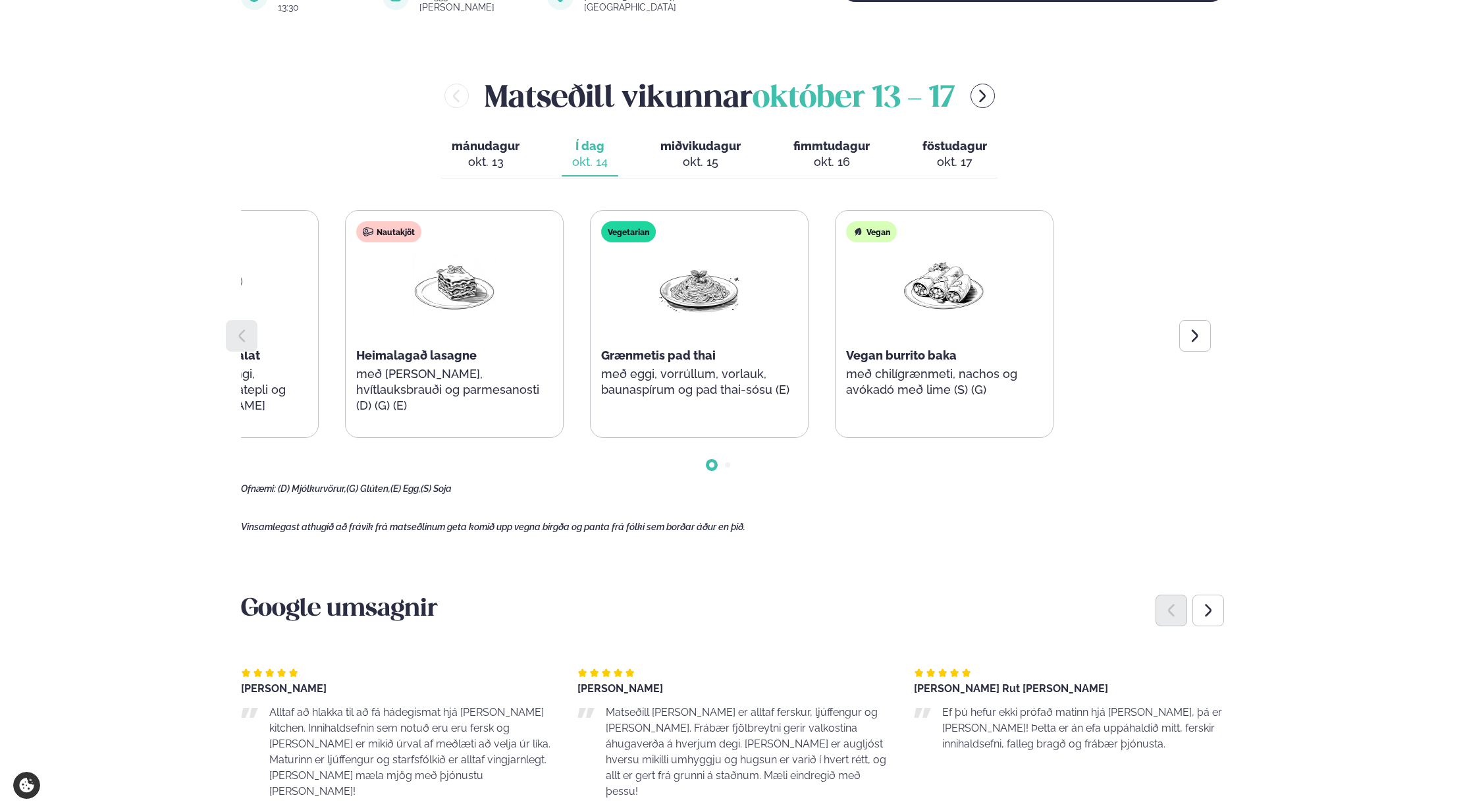
click at [59, 377] on div "Þjónusta Hádegismatur fyrir fyrirtæki Fyrirtækja veitingar Einkapartý Matseðill…" at bounding box center [732, 691] width 1465 height 2435
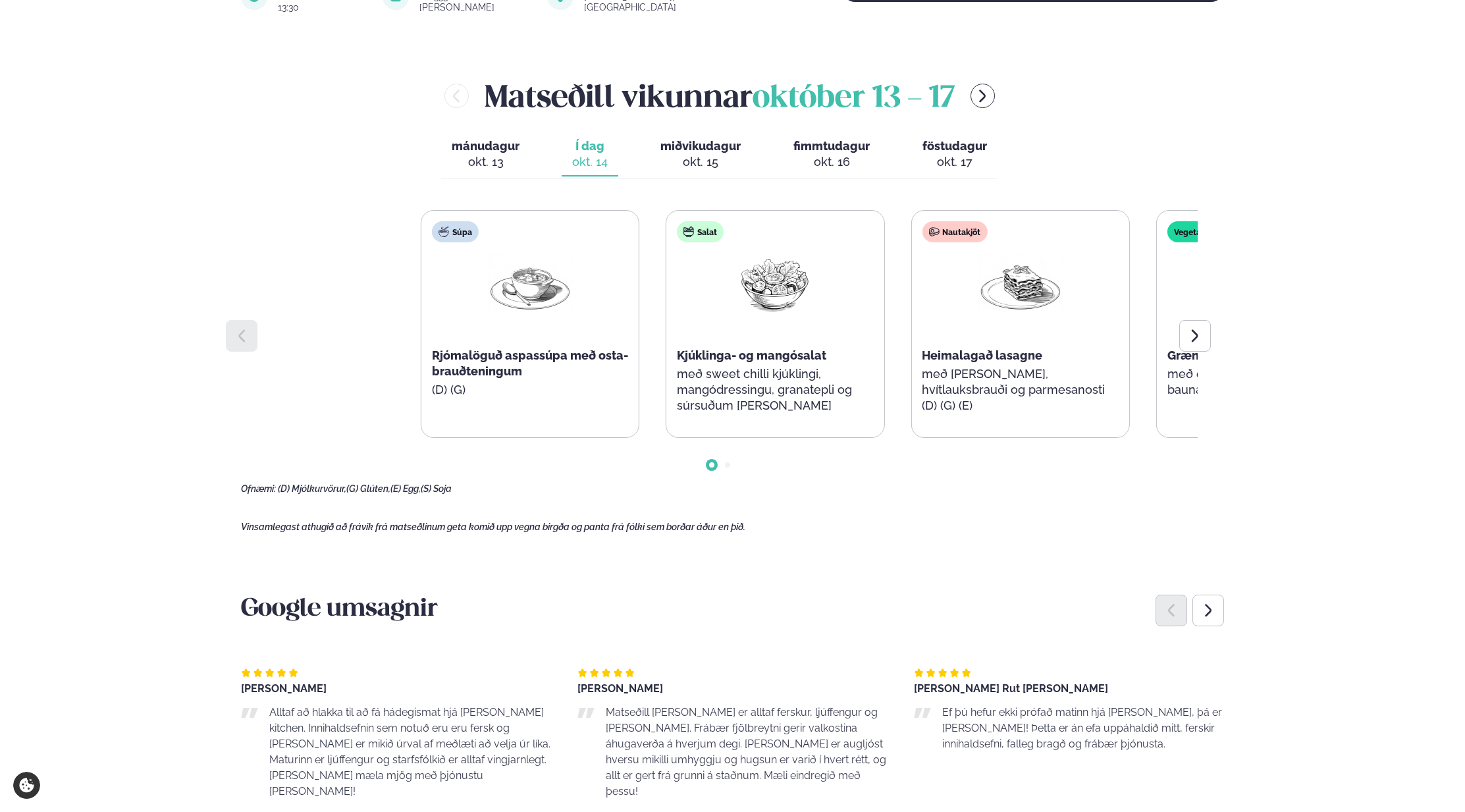
click at [1177, 377] on div "Súpa Rjómalöguð aspassúpa með osta-brauðteningum (D) (G) Salat Kjúklinga- og ma…" at bounding box center [897, 323] width 954 height 227
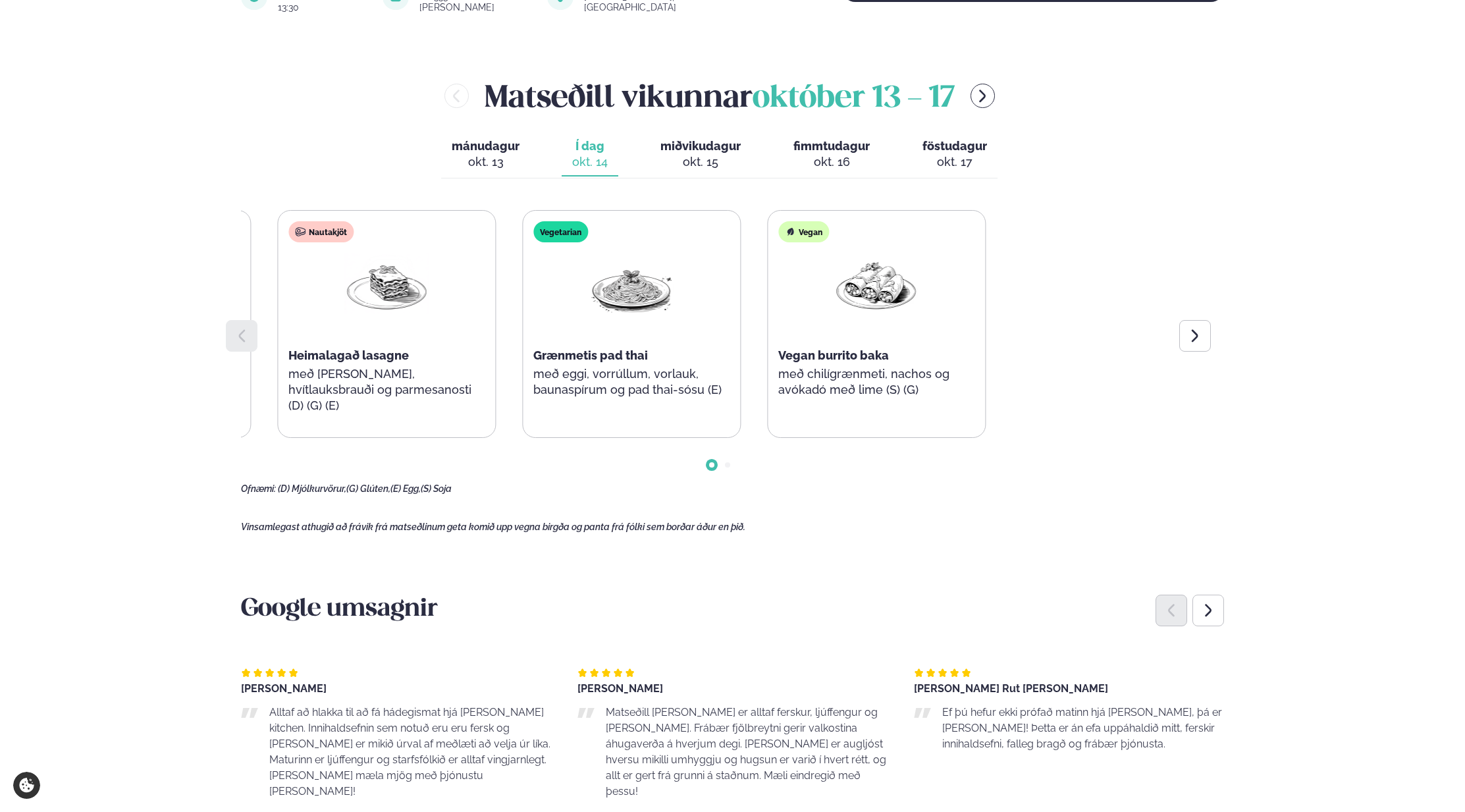
click at [270, 367] on div "Súpa Rjómalöguð aspassúpa með osta-brauðteningum (D) (G) Salat Kjúklinga- og ma…" at bounding box center [263, 323] width 954 height 227
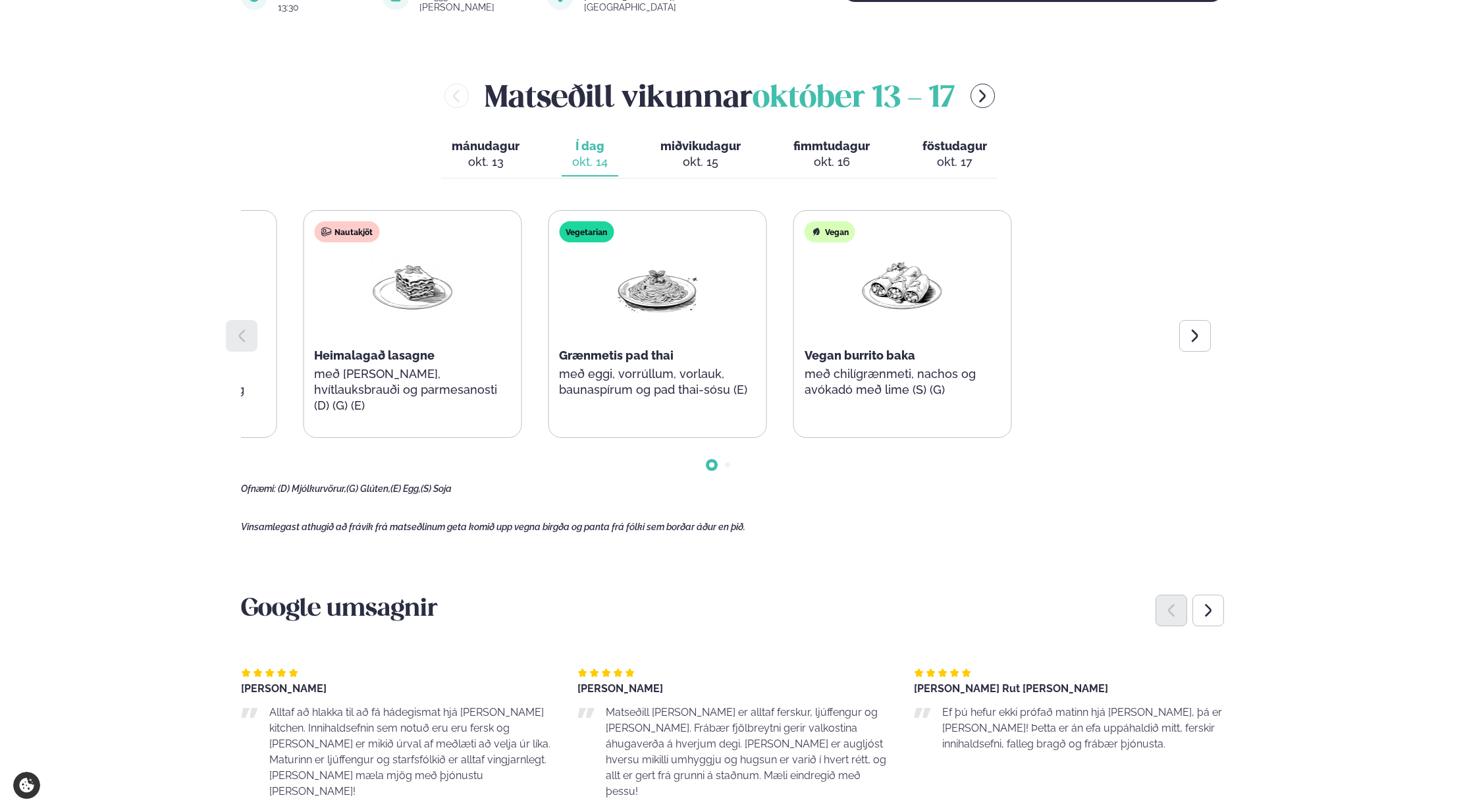
click at [350, 369] on div "Súpa Rjómalöguð aspassúpa með osta-brauðteningum (D) (G) Salat Kjúklinga- og ma…" at bounding box center [289, 323] width 954 height 227
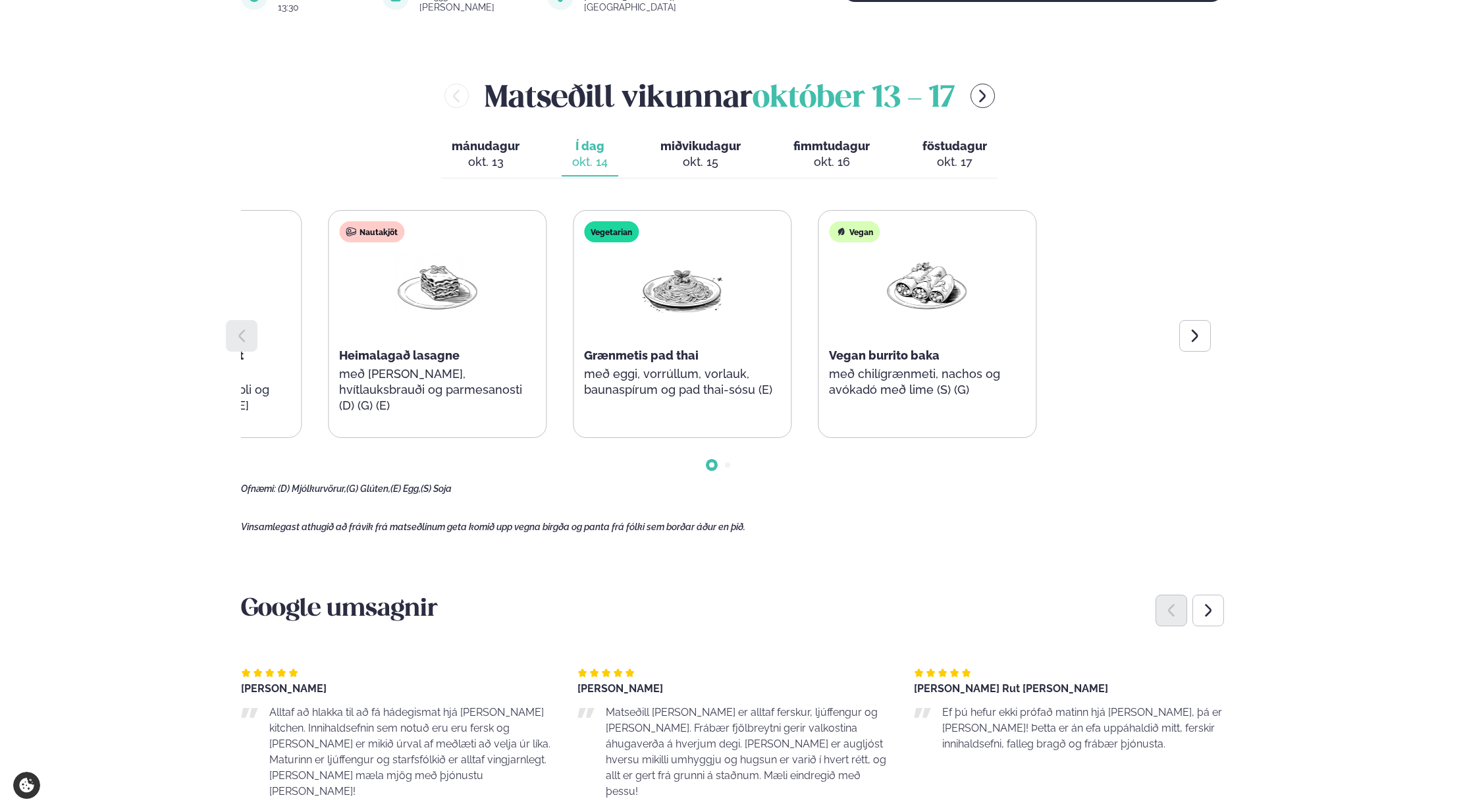
click at [445, 373] on div "Súpa Rjómalöguð aspassúpa með osta-brauðteningum (D) (G) Salat Kjúklinga- og ma…" at bounding box center [314, 323] width 954 height 227
click at [369, 365] on div "Súpa Rjómalöguð aspassúpa með osta-brauðteningum (D) (G) Salat Kjúklinga- og ma…" at bounding box center [312, 323] width 954 height 227
